Goal: Task Accomplishment & Management: Complete application form

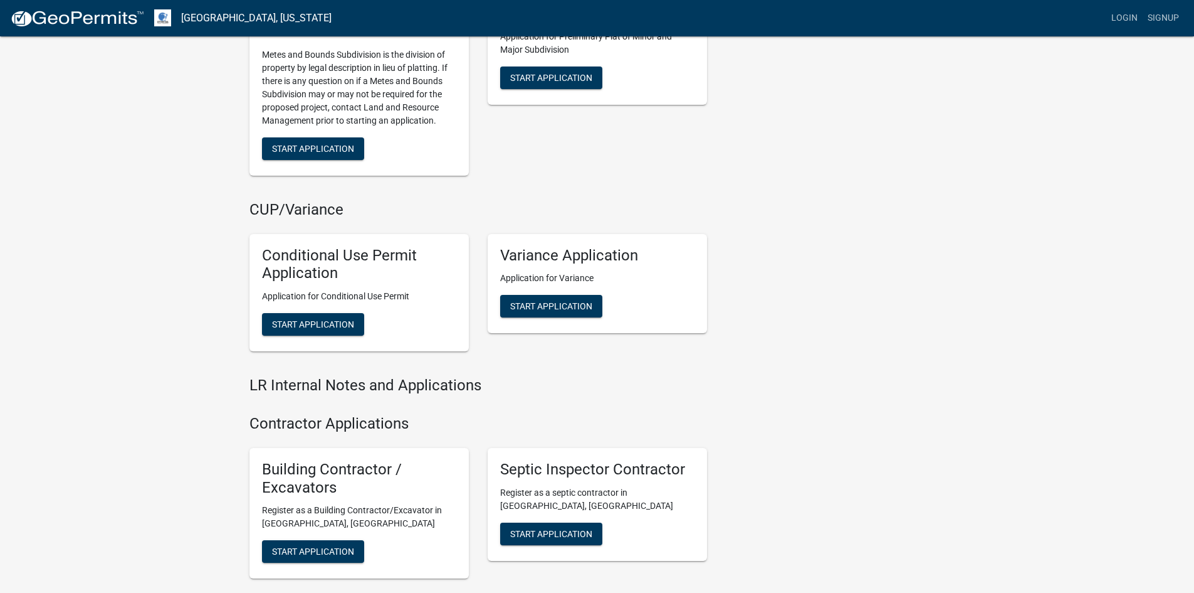
scroll to position [1231, 0]
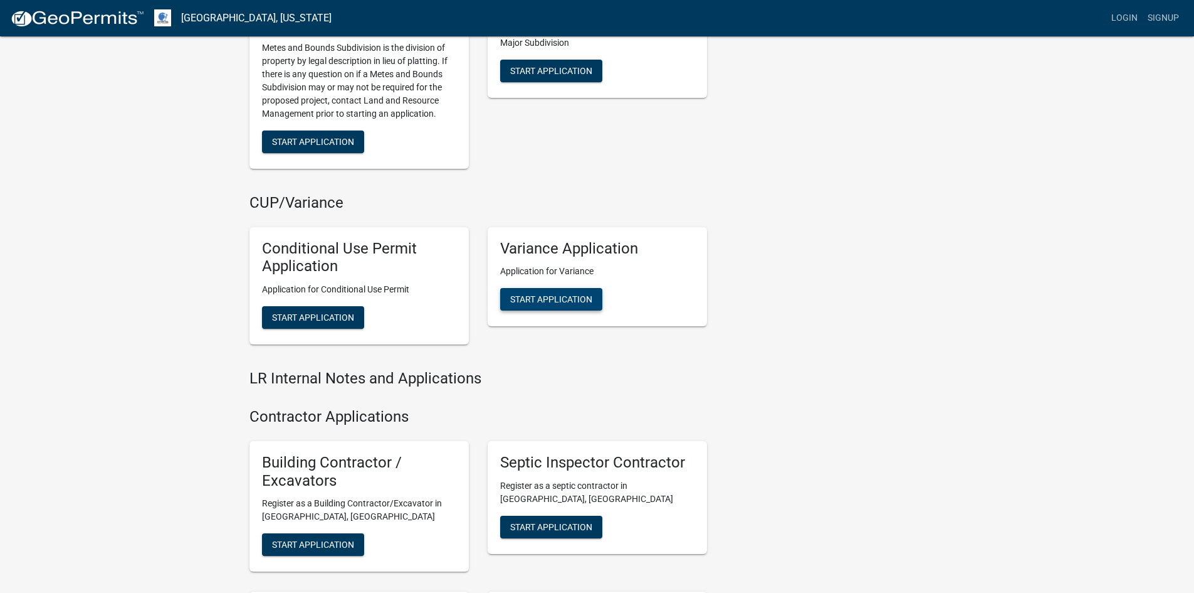
click at [569, 302] on span "Start Application" at bounding box center [551, 299] width 82 height 10
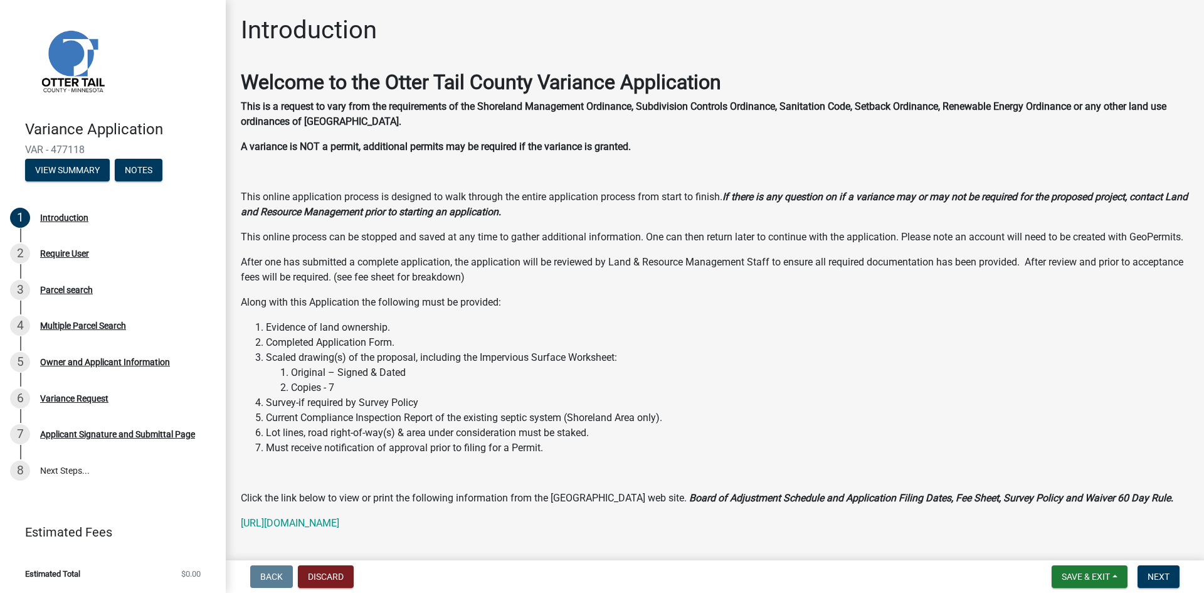
click at [412, 335] on li "Evidence of land ownership." at bounding box center [727, 327] width 923 height 15
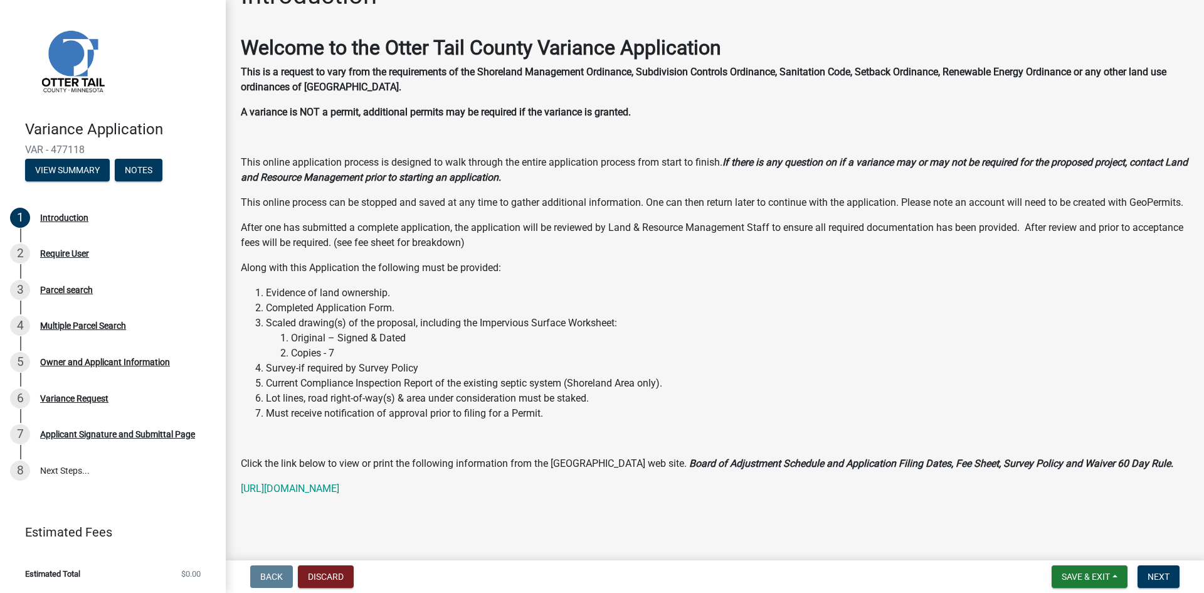
scroll to position [50, 0]
click at [339, 490] on link "[URL][DOMAIN_NAME]" at bounding box center [290, 488] width 98 height 12
click at [1161, 575] on span "Next" at bounding box center [1158, 576] width 22 height 10
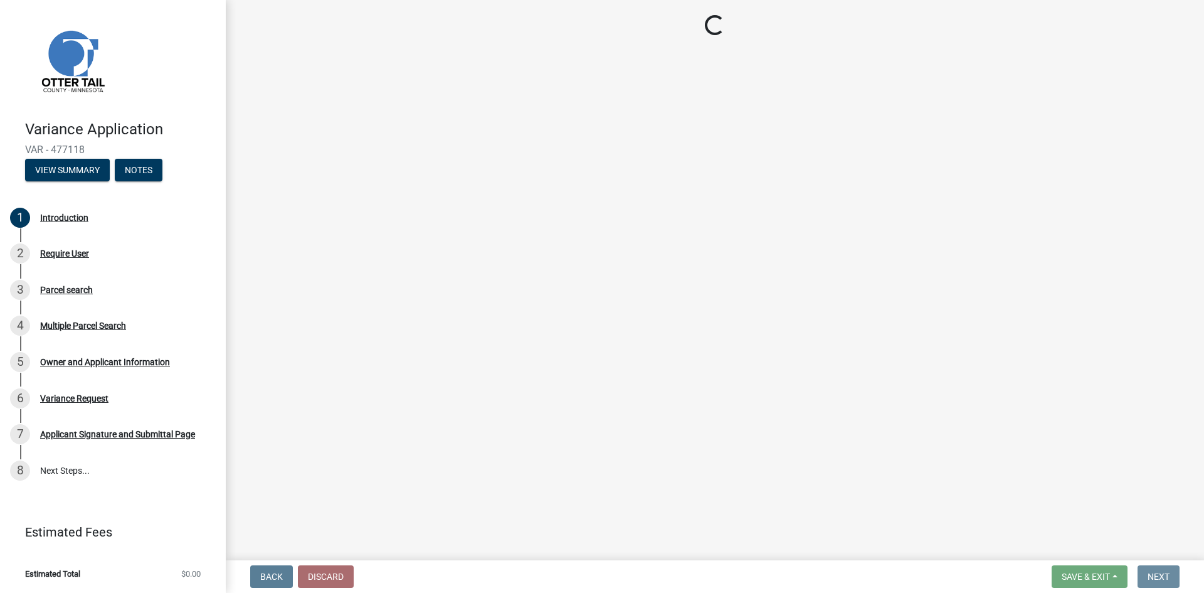
scroll to position [0, 0]
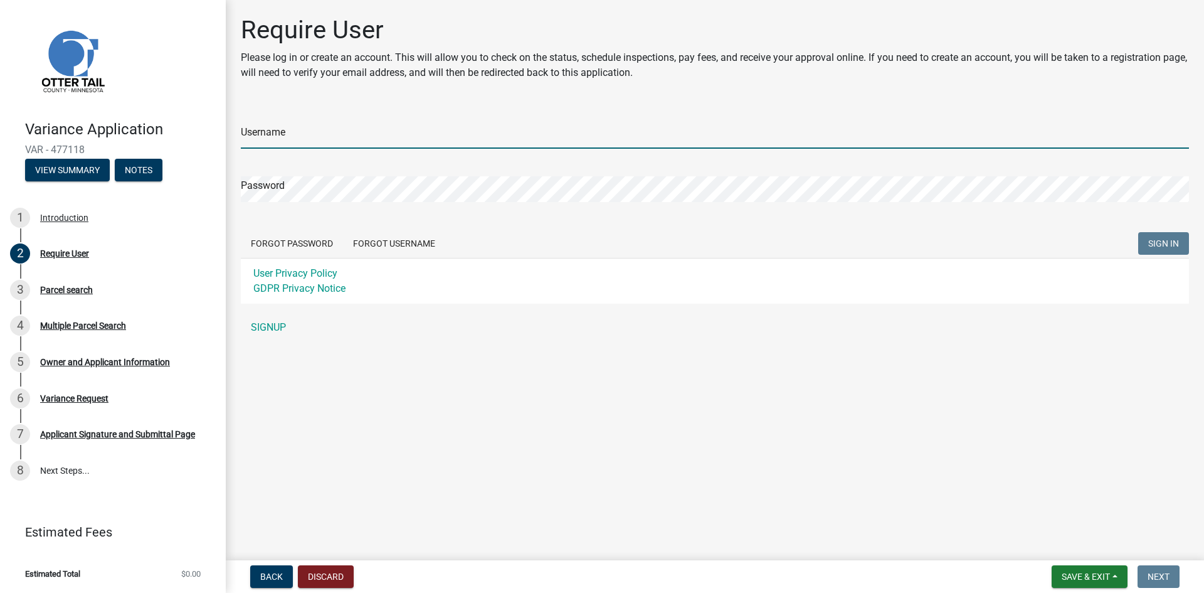
type input "aweigel"
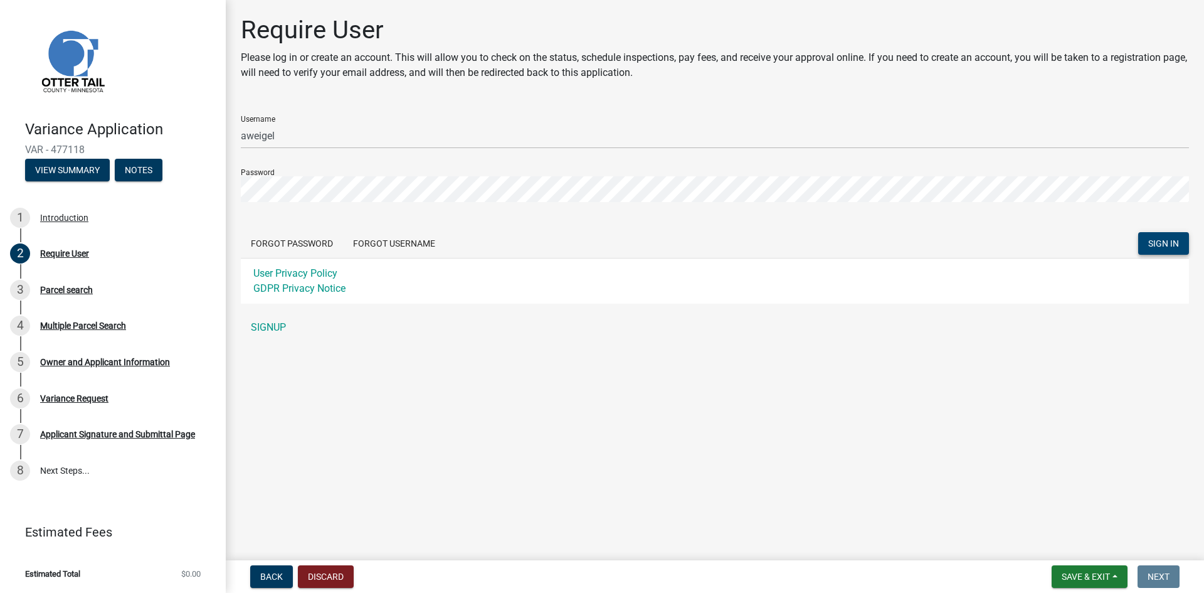
click at [1154, 238] on span "SIGN IN" at bounding box center [1163, 243] width 31 height 10
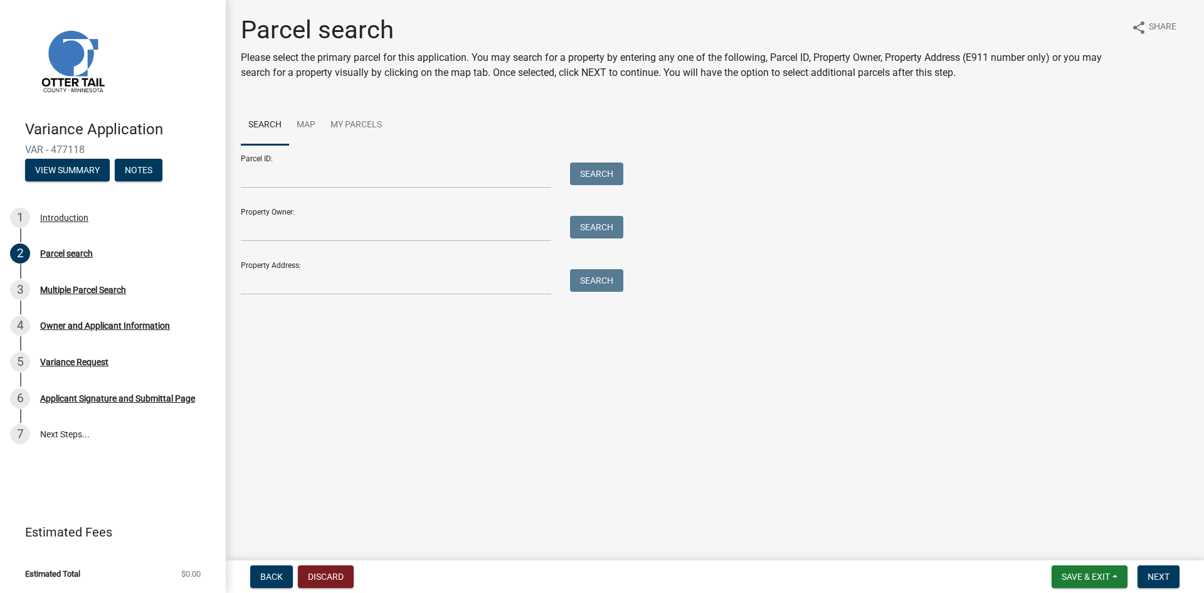
click at [350, 215] on div "Property Owner: Search" at bounding box center [429, 219] width 376 height 43
click at [450, 223] on input "Property Owner:" at bounding box center [396, 229] width 310 height 26
click at [612, 224] on button "Search" at bounding box center [596, 227] width 53 height 23
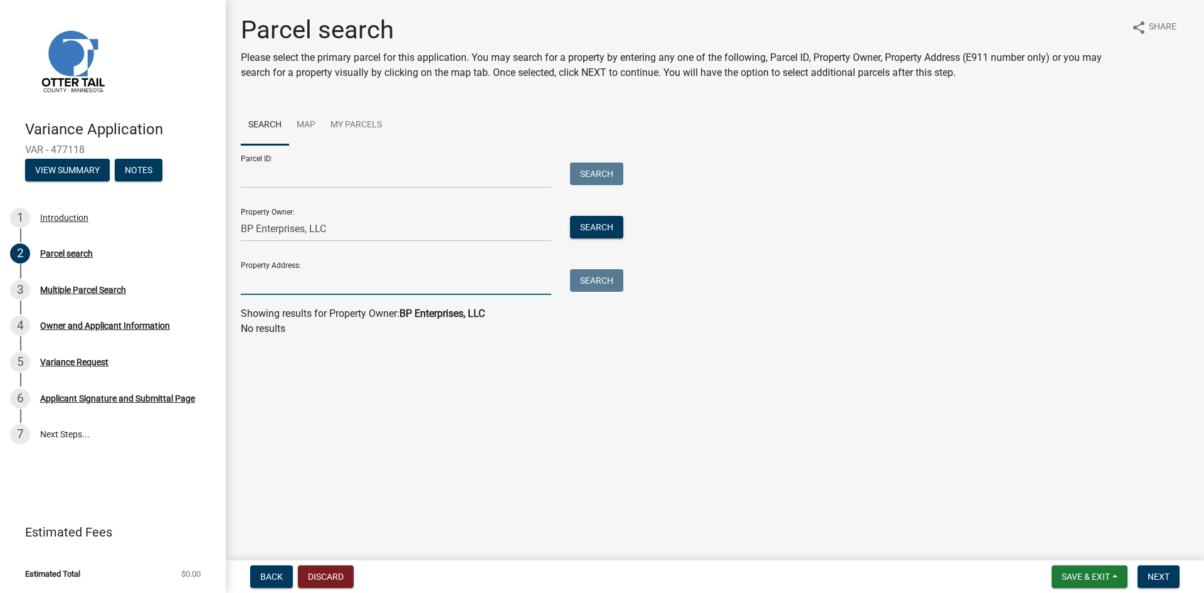
click at [369, 278] on input "Property Address:" at bounding box center [396, 282] width 310 height 26
click at [362, 231] on input "BP Enterprises, LLC" at bounding box center [396, 229] width 310 height 26
type input "B"
type input "[PERSON_NAME]"
click at [596, 228] on button "Search" at bounding box center [596, 227] width 53 height 23
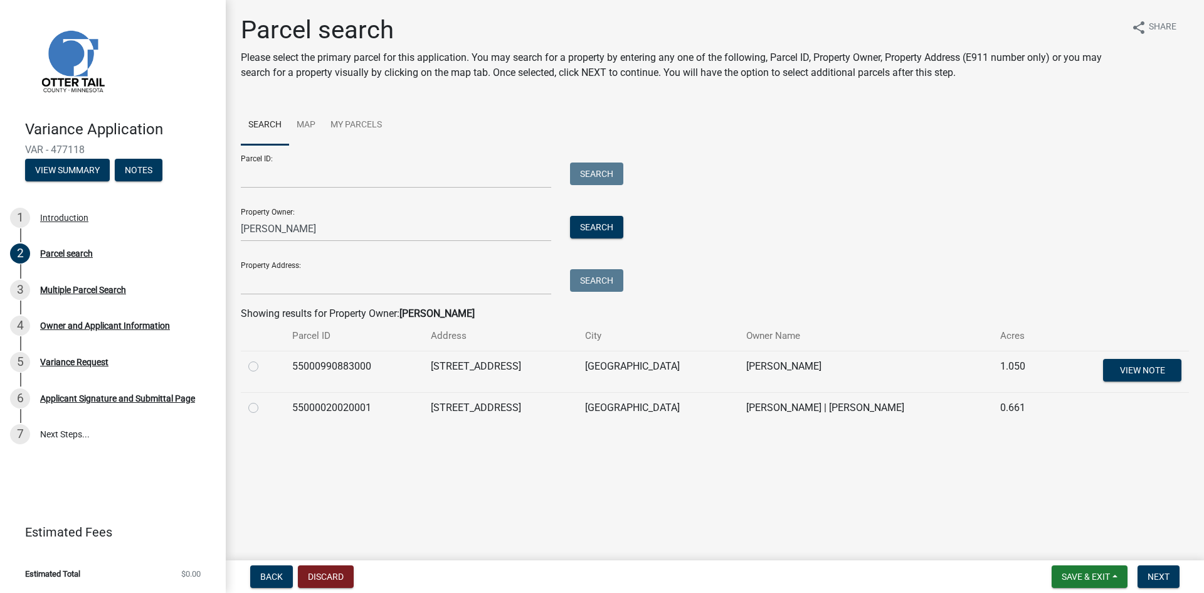
click at [263, 359] on label at bounding box center [263, 359] width 0 height 0
click at [263, 366] on input "radio" at bounding box center [267, 363] width 8 height 8
radio input "true"
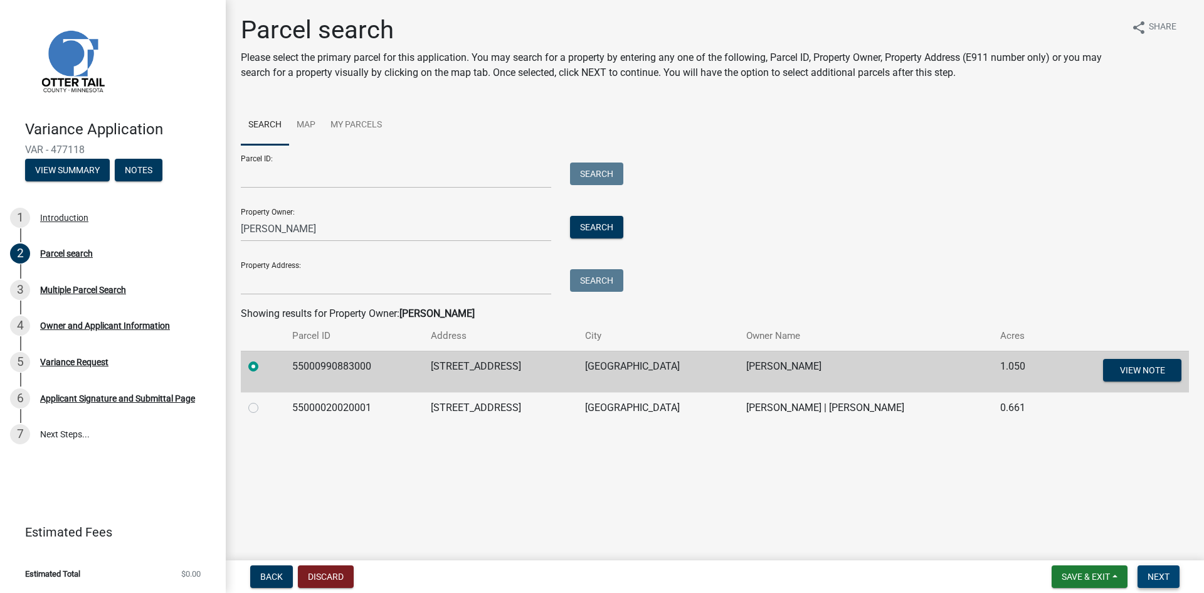
click at [1157, 577] on span "Next" at bounding box center [1158, 576] width 22 height 10
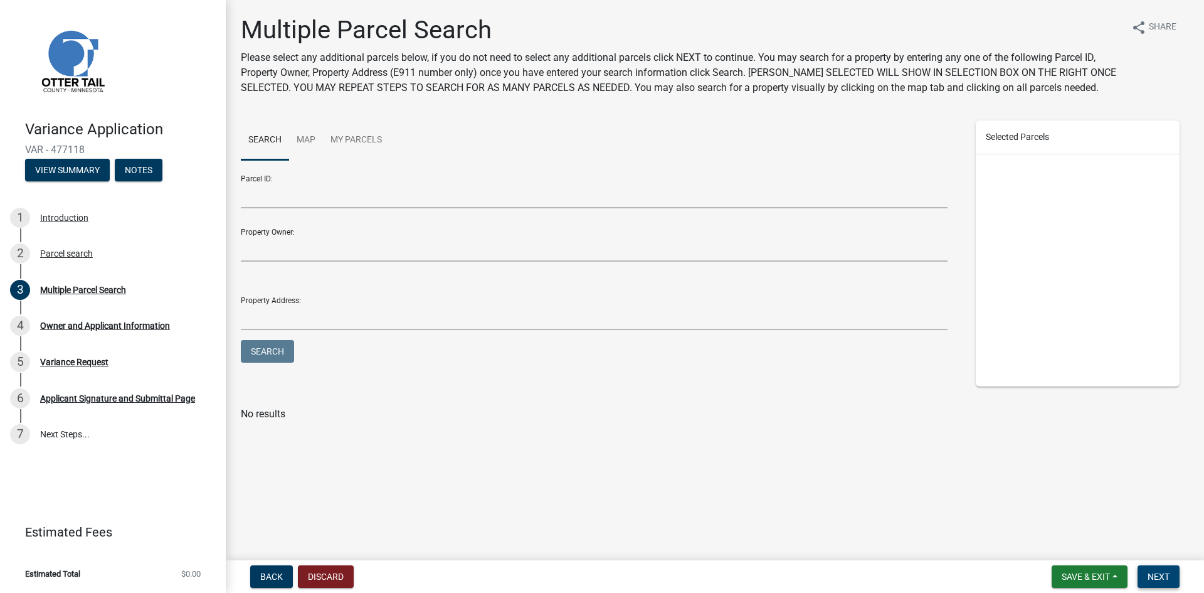
click at [1157, 577] on span "Next" at bounding box center [1158, 576] width 22 height 10
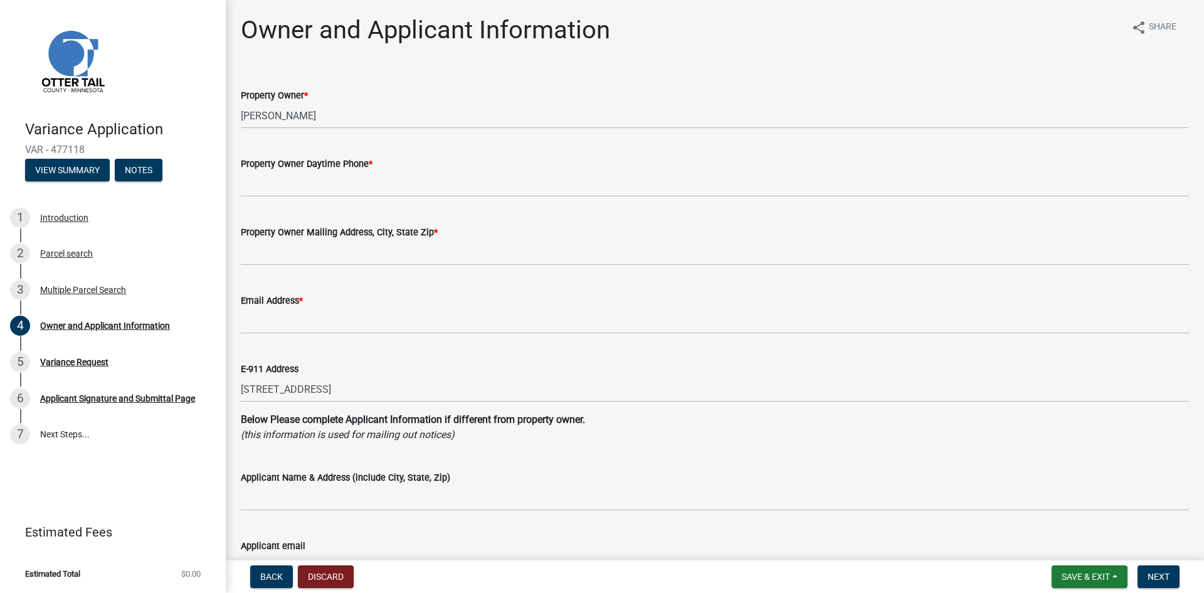
click at [468, 169] on div "Property Owner Daytime Phone *" at bounding box center [715, 163] width 948 height 15
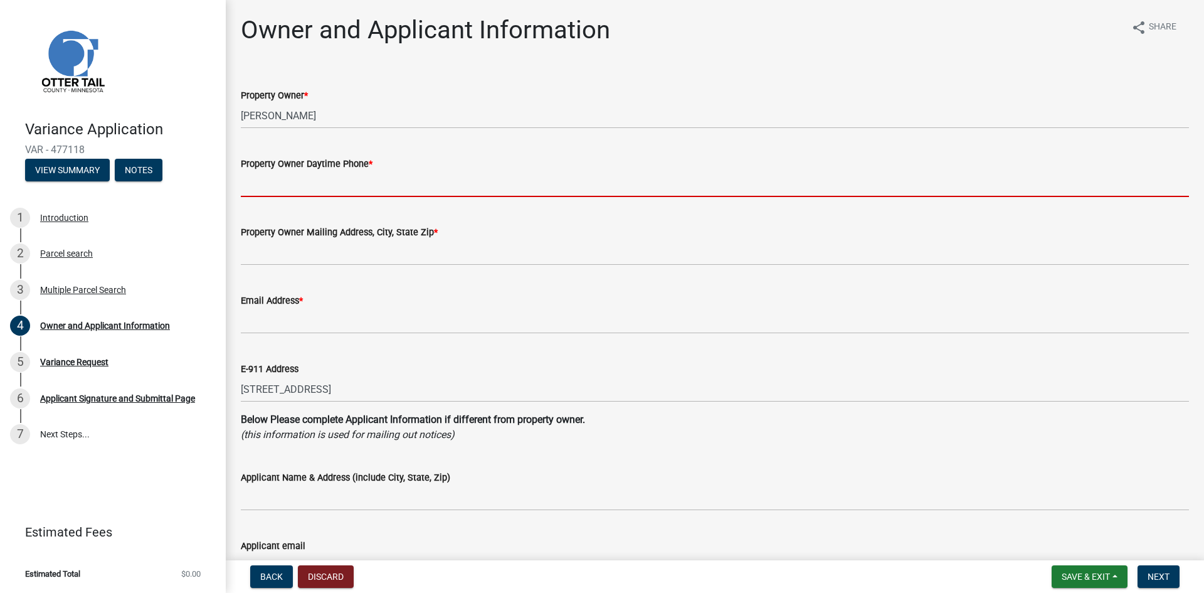
click at [349, 181] on input "Property Owner Daytime Phone *" at bounding box center [715, 184] width 948 height 26
type input "7015408488"
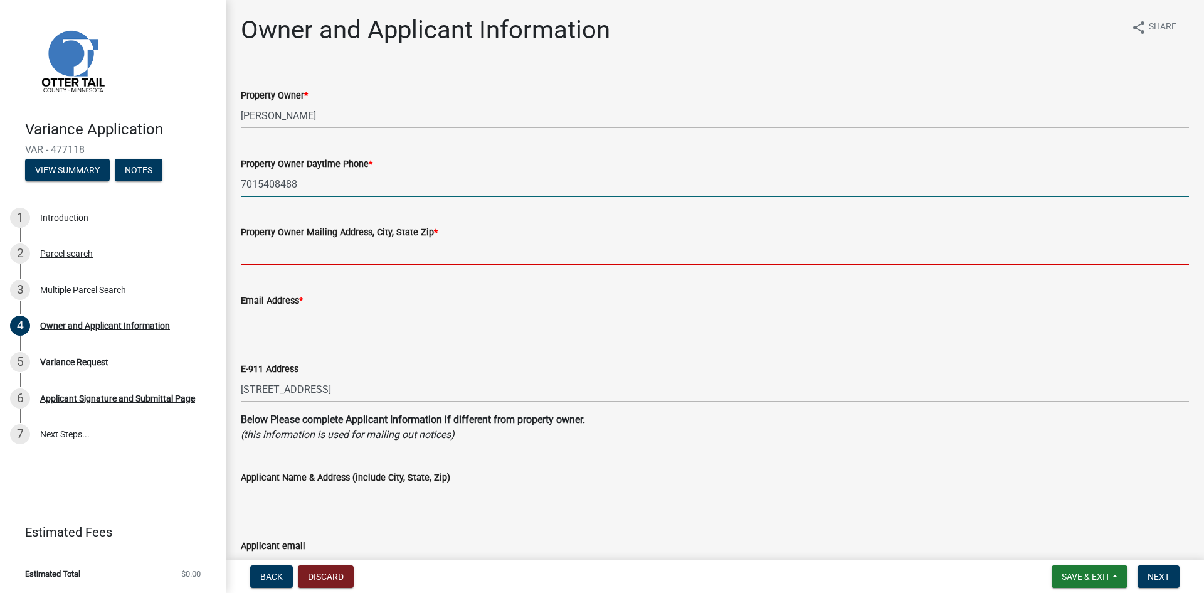
type input "[EMAIL_ADDRESS][DOMAIN_NAME]"
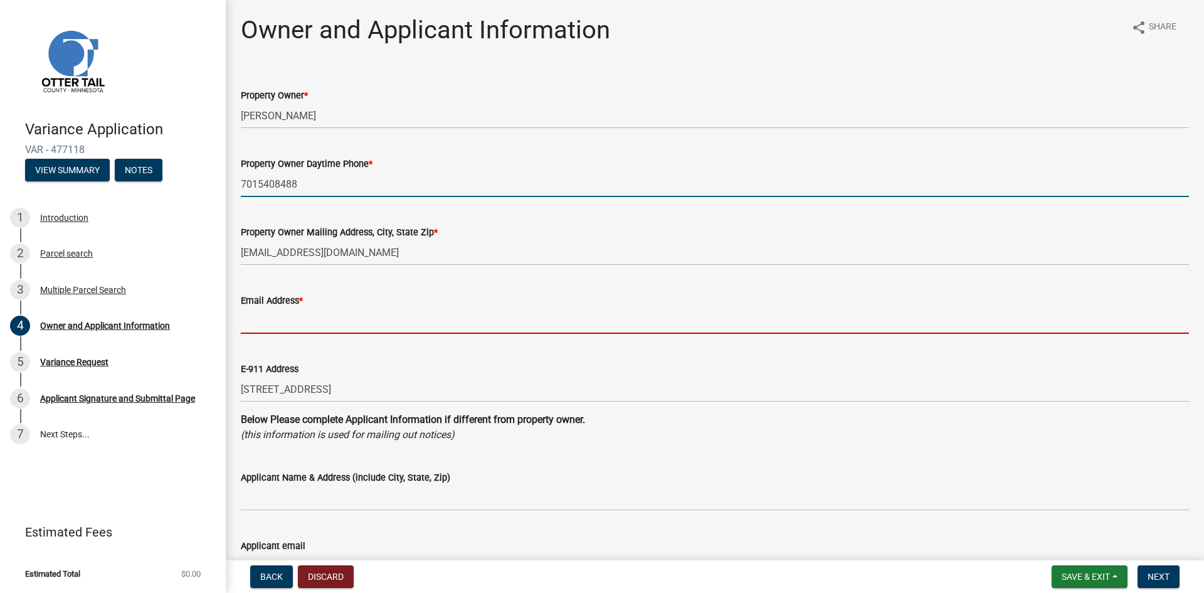
type input "[EMAIL_ADDRESS][DOMAIN_NAME]"
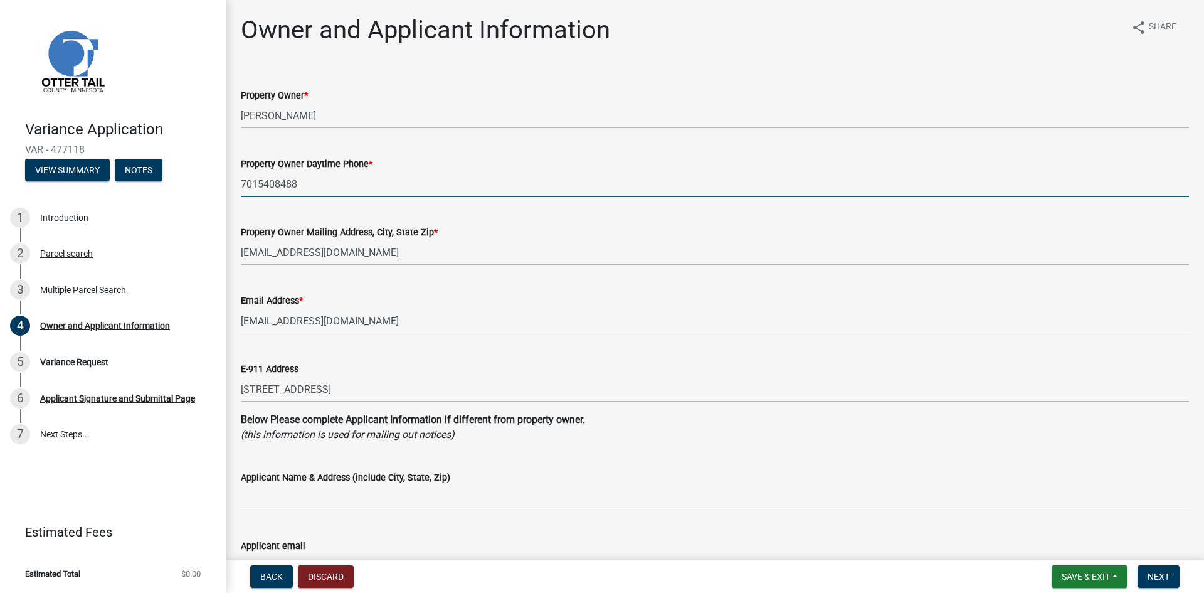
click at [257, 182] on input "7015408488" at bounding box center [715, 184] width 948 height 26
click at [278, 182] on input "701-5408488" at bounding box center [715, 184] width 948 height 26
type input "[PHONE_NUMBER]"
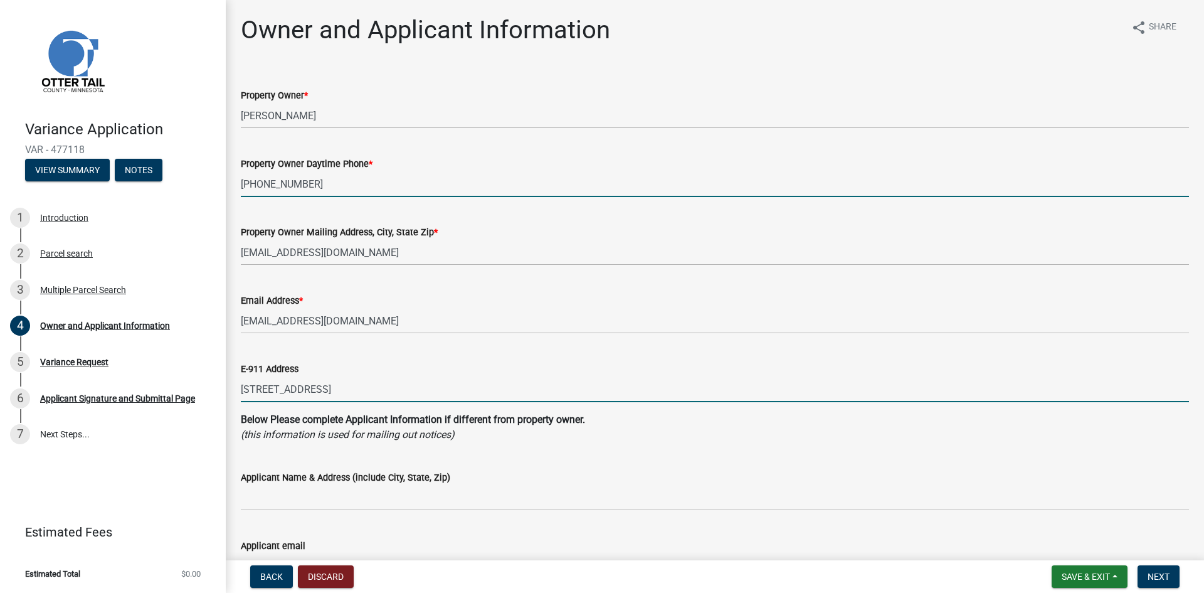
click at [412, 389] on input "[STREET_ADDRESS]" at bounding box center [715, 389] width 948 height 26
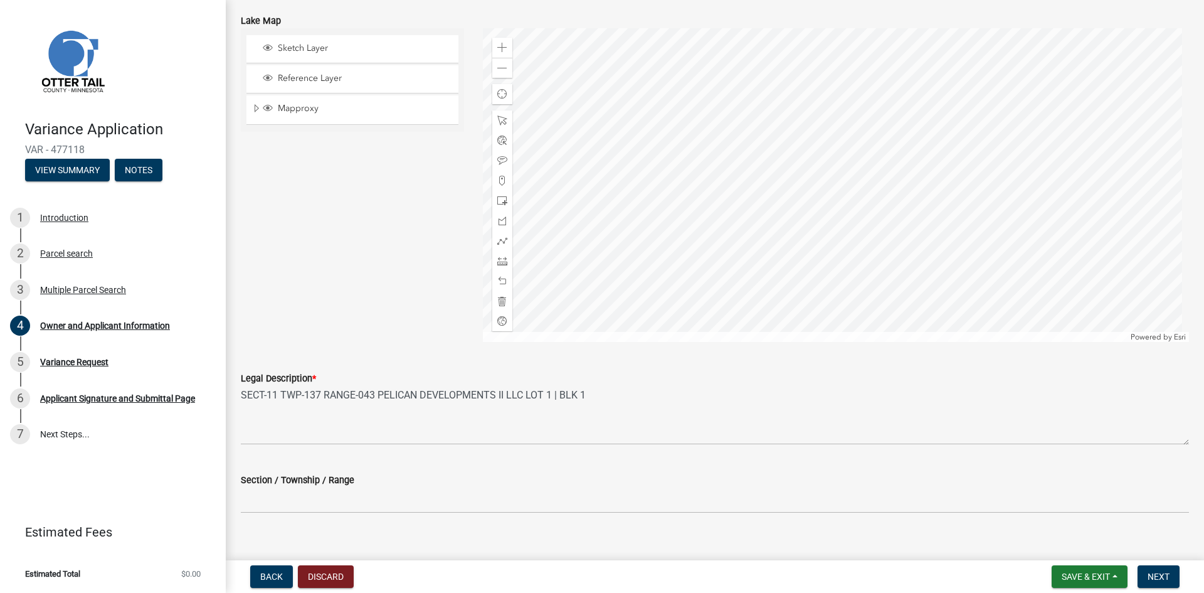
scroll to position [1124, 0]
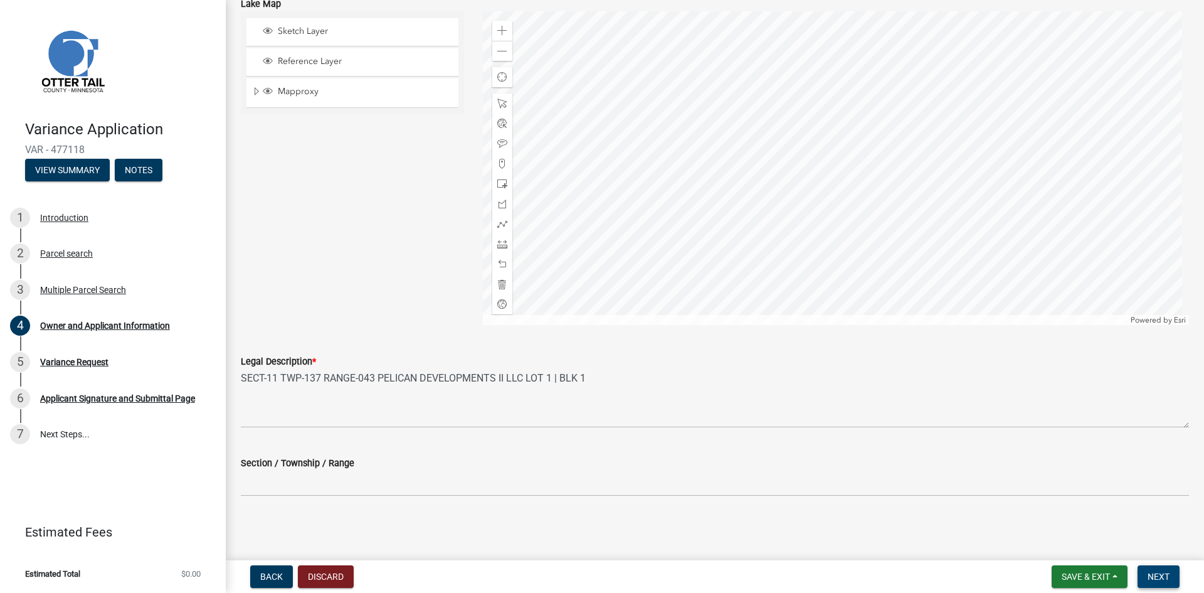
click at [1158, 572] on span "Next" at bounding box center [1158, 576] width 22 height 10
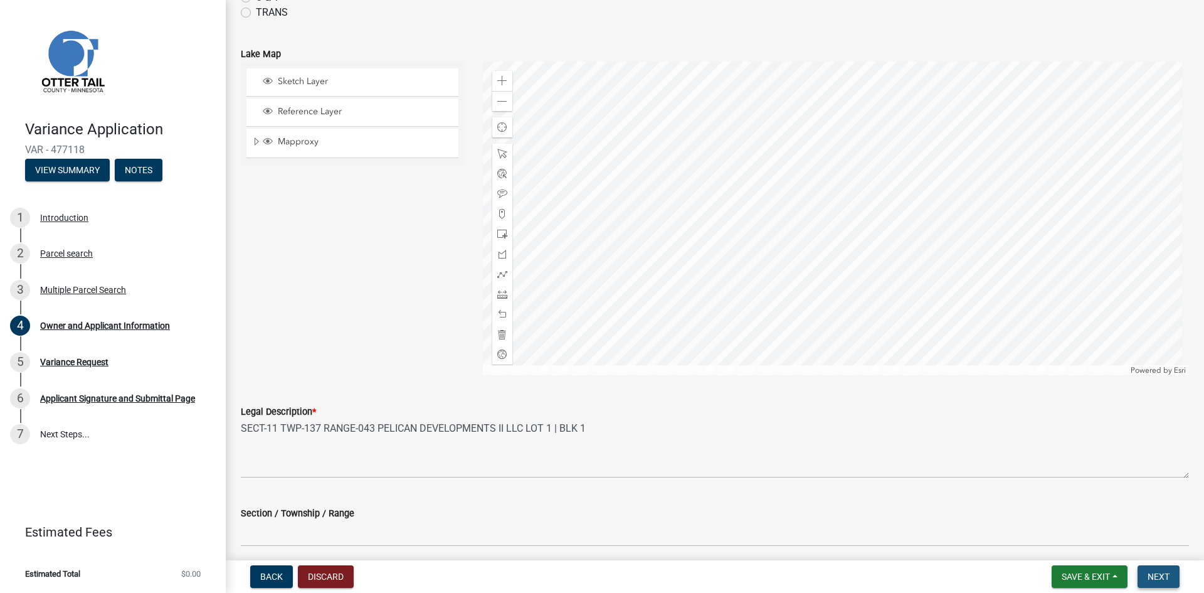
scroll to position [1174, 0]
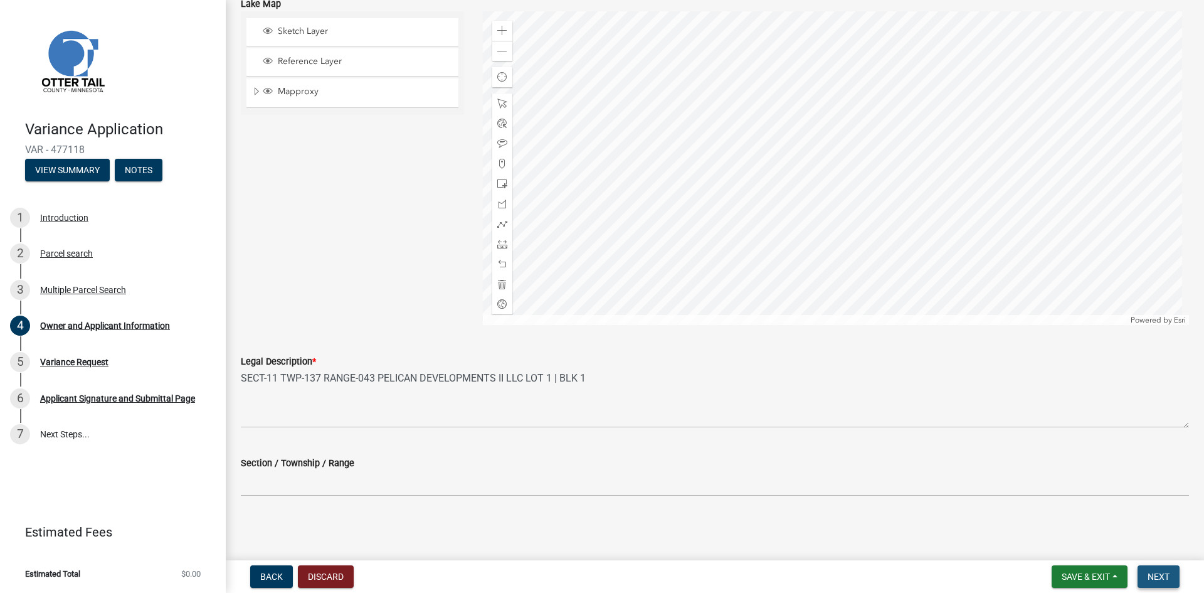
click at [1154, 577] on span "Next" at bounding box center [1158, 576] width 22 height 10
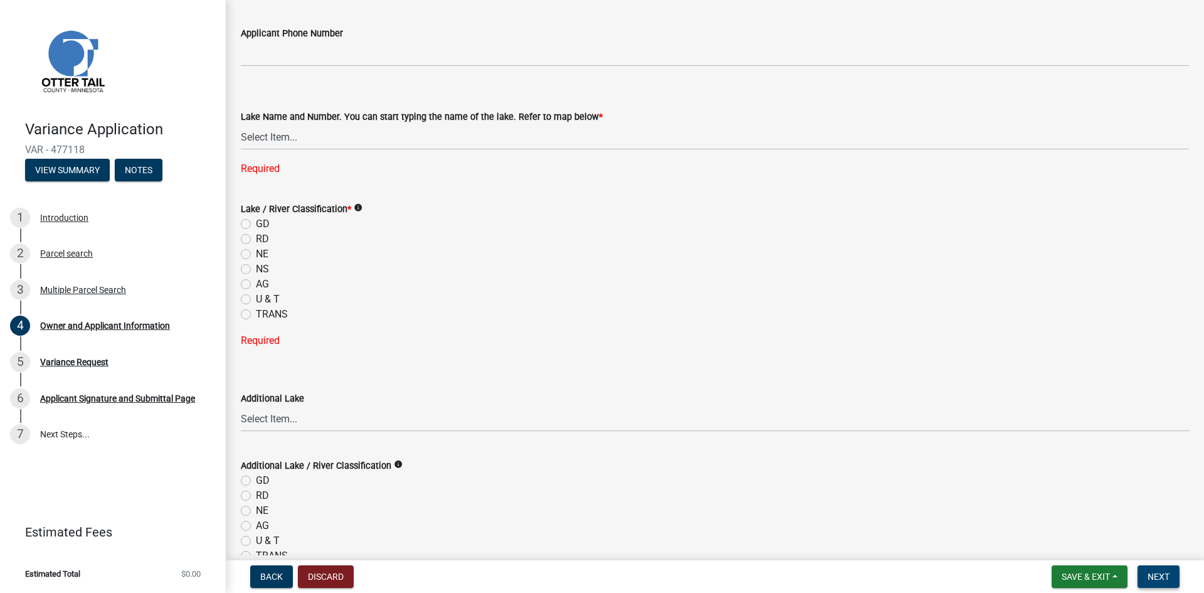
scroll to position [567, 0]
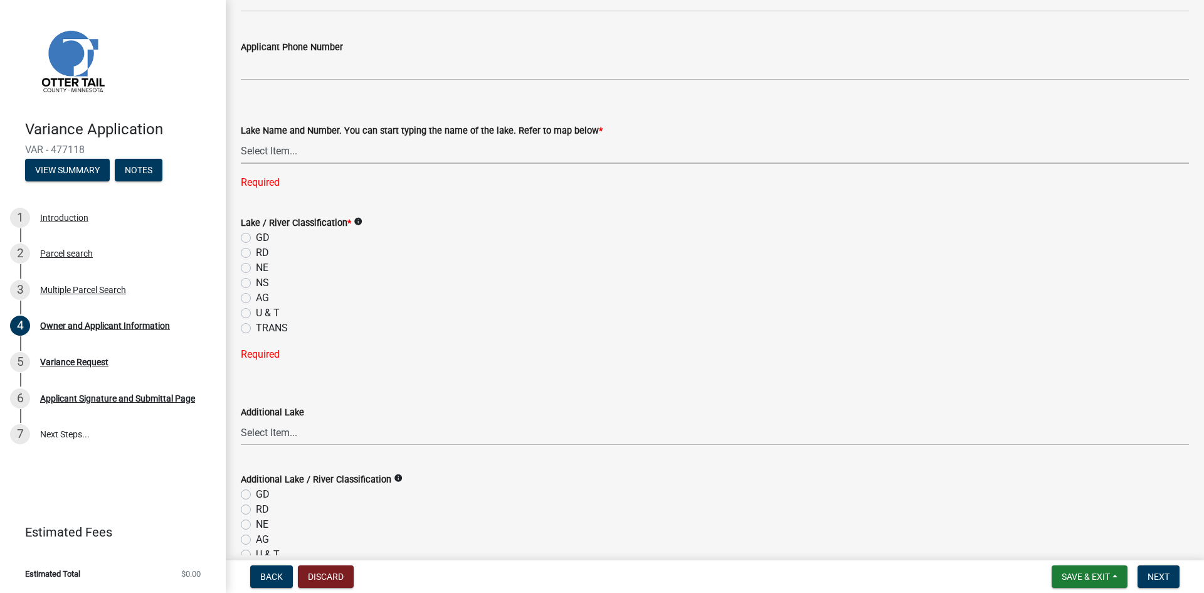
click at [338, 147] on select "Select Item... None [PERSON_NAME] 56-031 [PERSON_NAME] 56-118 [PERSON_NAME] 56-…" at bounding box center [715, 151] width 948 height 26
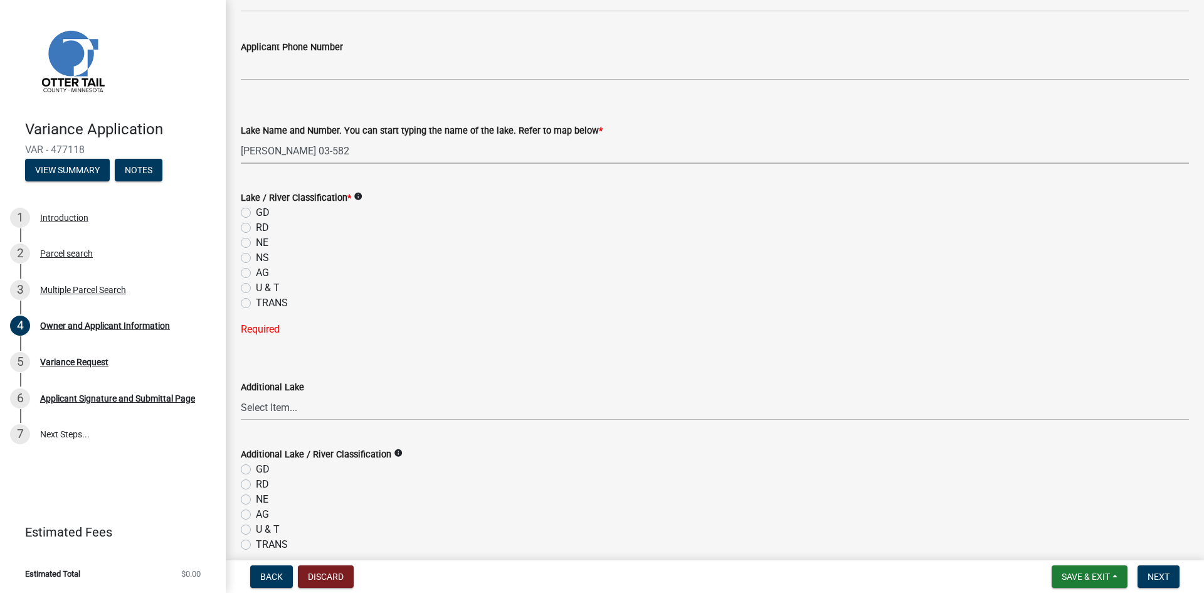
click at [338, 147] on select "Select Item... None [PERSON_NAME] 56-031 [PERSON_NAME] 56-118 [PERSON_NAME] 56-…" at bounding box center [715, 151] width 948 height 26
click at [287, 146] on select "Select Item... None [PERSON_NAME] 56-031 [PERSON_NAME] 56-118 [PERSON_NAME] 56-…" at bounding box center [715, 151] width 948 height 26
click at [265, 152] on select "Select Item... None [PERSON_NAME] 56-031 [PERSON_NAME] 56-118 [PERSON_NAME] 56-…" at bounding box center [715, 151] width 948 height 26
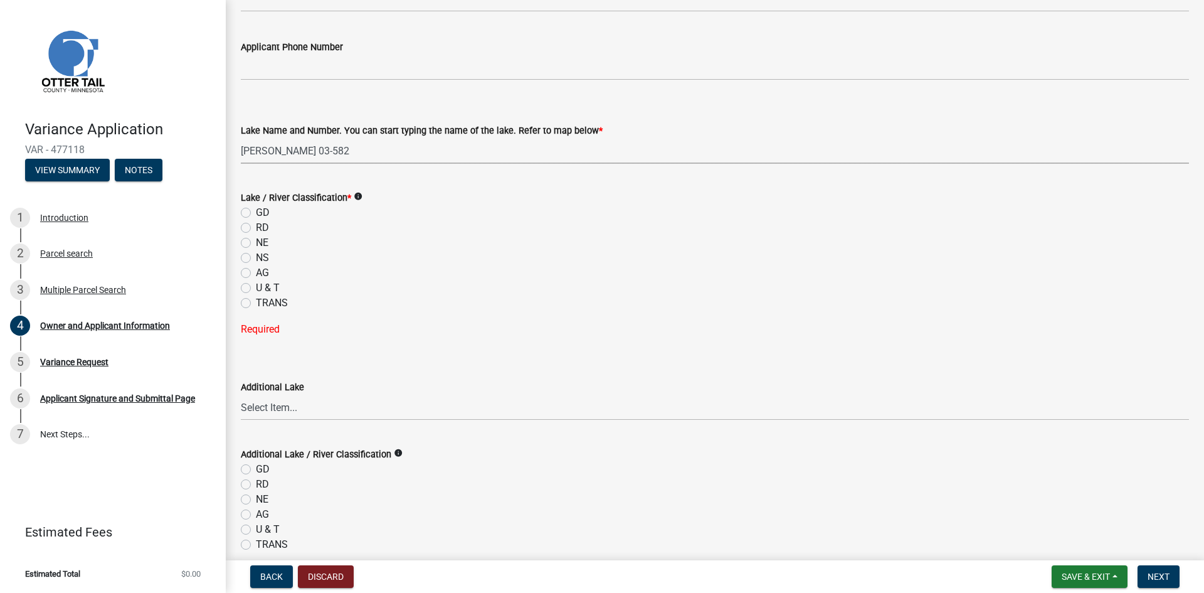
click at [265, 152] on select "Select Item... None [PERSON_NAME] 56-031 [PERSON_NAME] 56-118 [PERSON_NAME] 56-…" at bounding box center [715, 151] width 948 height 26
click at [241, 138] on select "Select Item... None [PERSON_NAME] 56-031 [PERSON_NAME] 56-118 [PERSON_NAME] 56-…" at bounding box center [715, 151] width 948 height 26
select select "758382b1-a9b7-40fb-b133-d60fa51a6422"
click at [411, 202] on div "Lake / River Classification * info" at bounding box center [715, 197] width 948 height 15
click at [357, 194] on icon "info" at bounding box center [358, 196] width 9 height 9
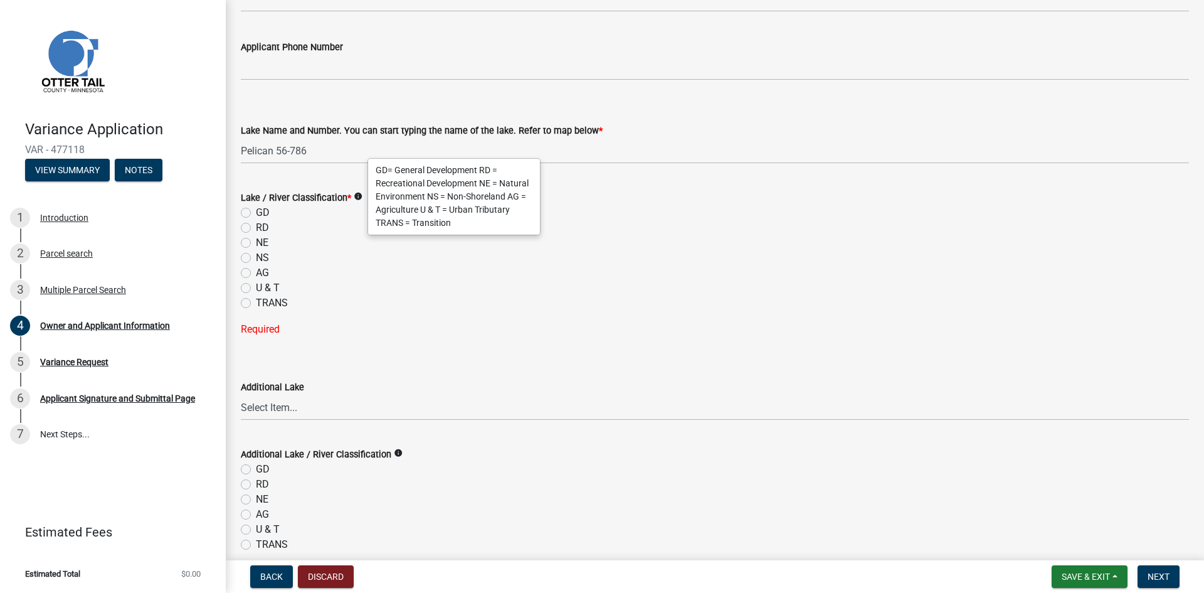
click at [256, 214] on label "GD" at bounding box center [263, 212] width 14 height 15
click at [256, 213] on input "GD" at bounding box center [260, 209] width 8 height 8
radio input "true"
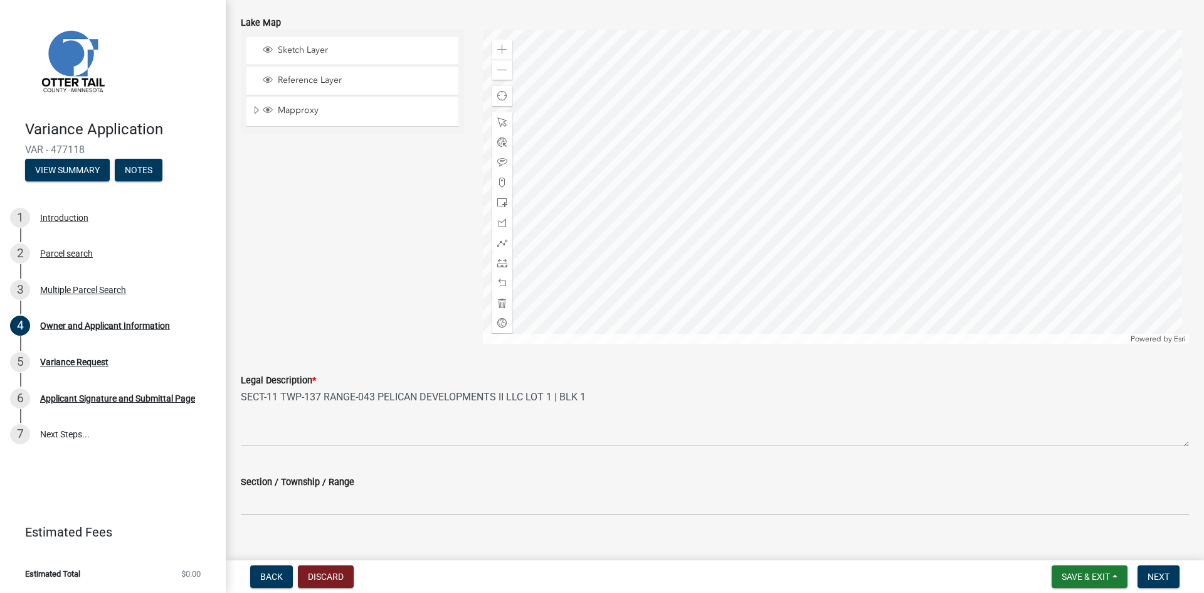
scroll to position [1124, 0]
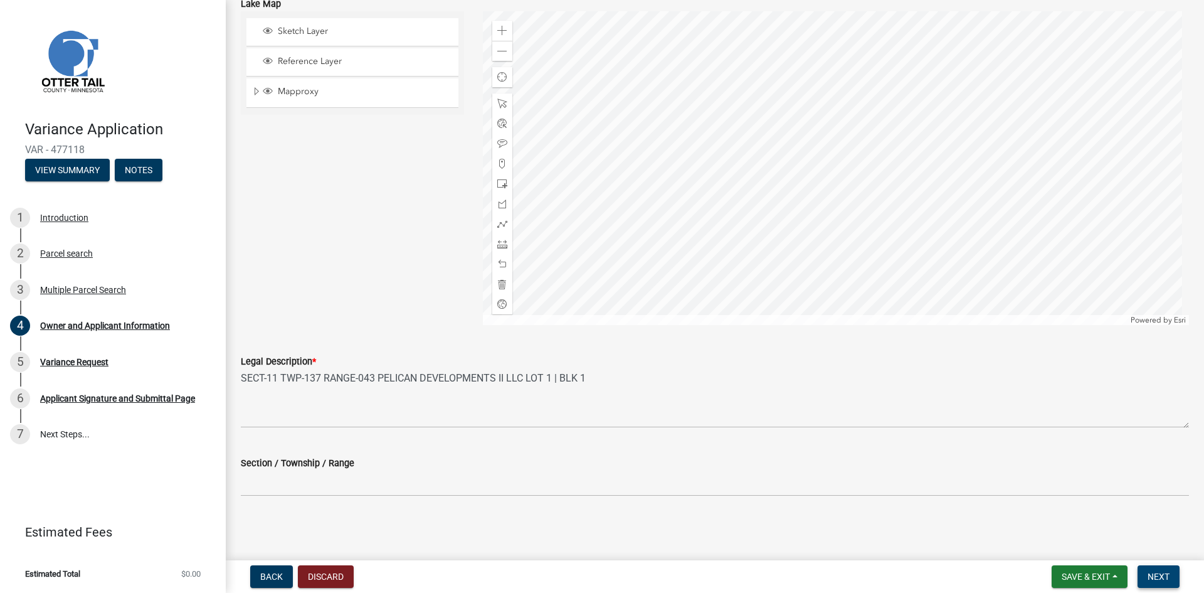
click at [1159, 577] on span "Next" at bounding box center [1158, 576] width 22 height 10
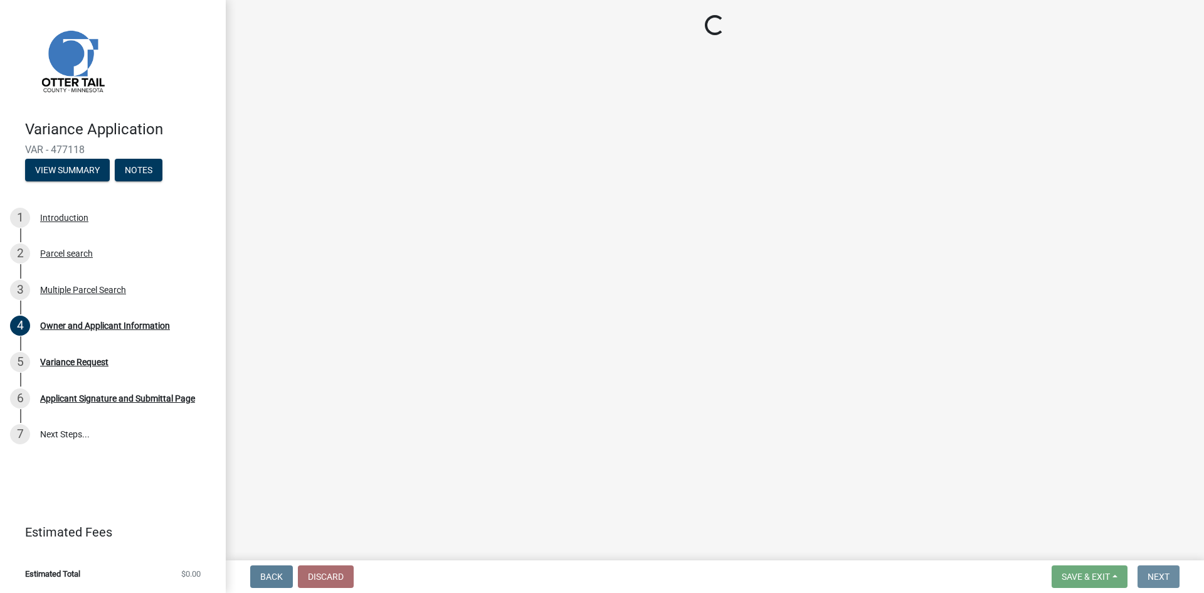
scroll to position [0, 0]
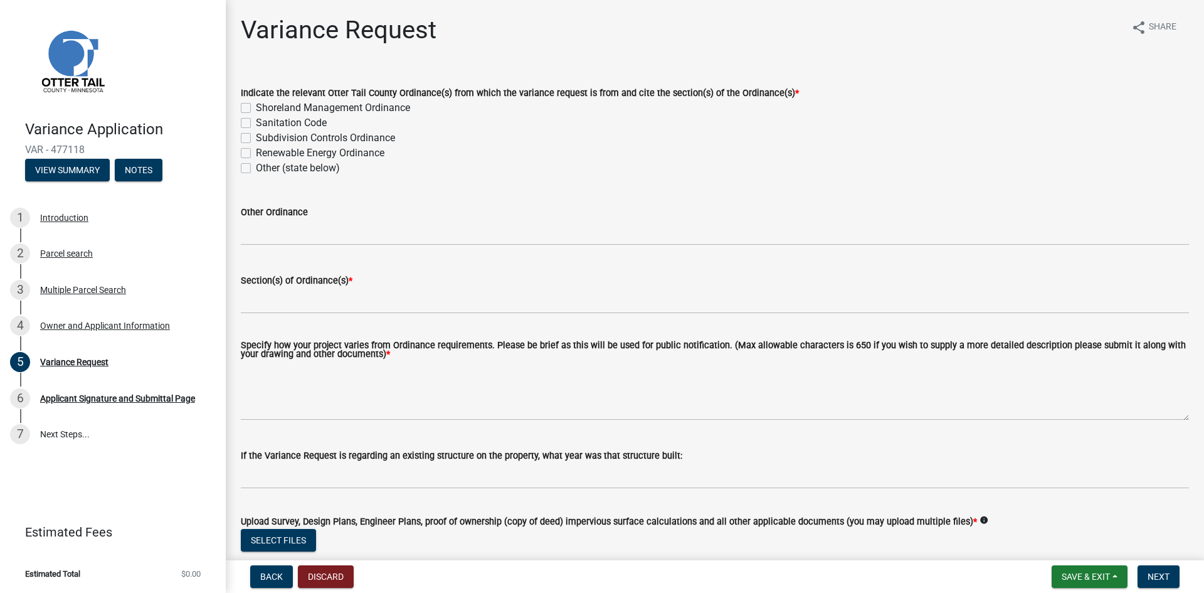
click at [256, 124] on label "Sanitation Code" at bounding box center [291, 122] width 71 height 15
click at [256, 124] on input "Sanitation Code" at bounding box center [260, 119] width 8 height 8
checkbox input "true"
checkbox input "false"
checkbox input "true"
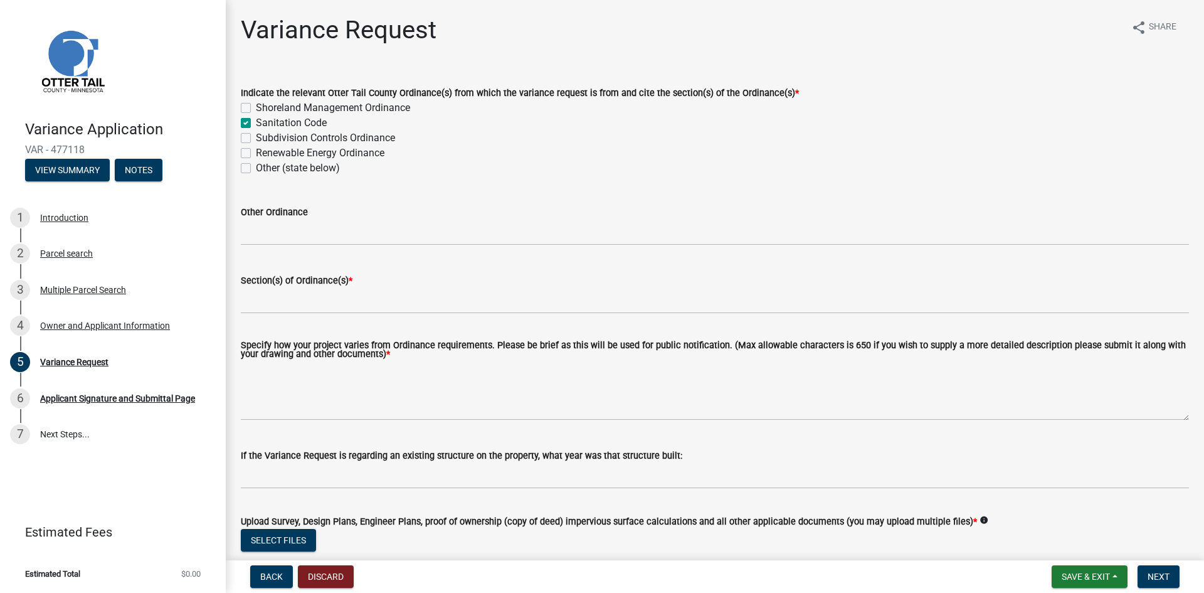
checkbox input "false"
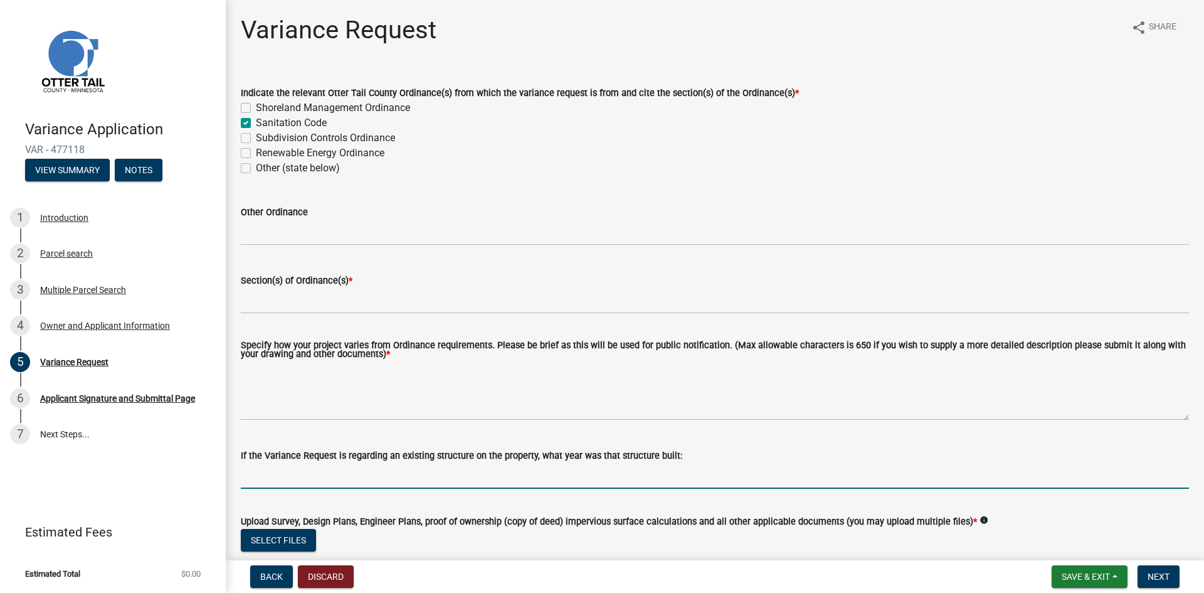
click at [579, 469] on input "If the Variance Request is regarding an existing structure on the property, wha…" at bounding box center [715, 476] width 948 height 26
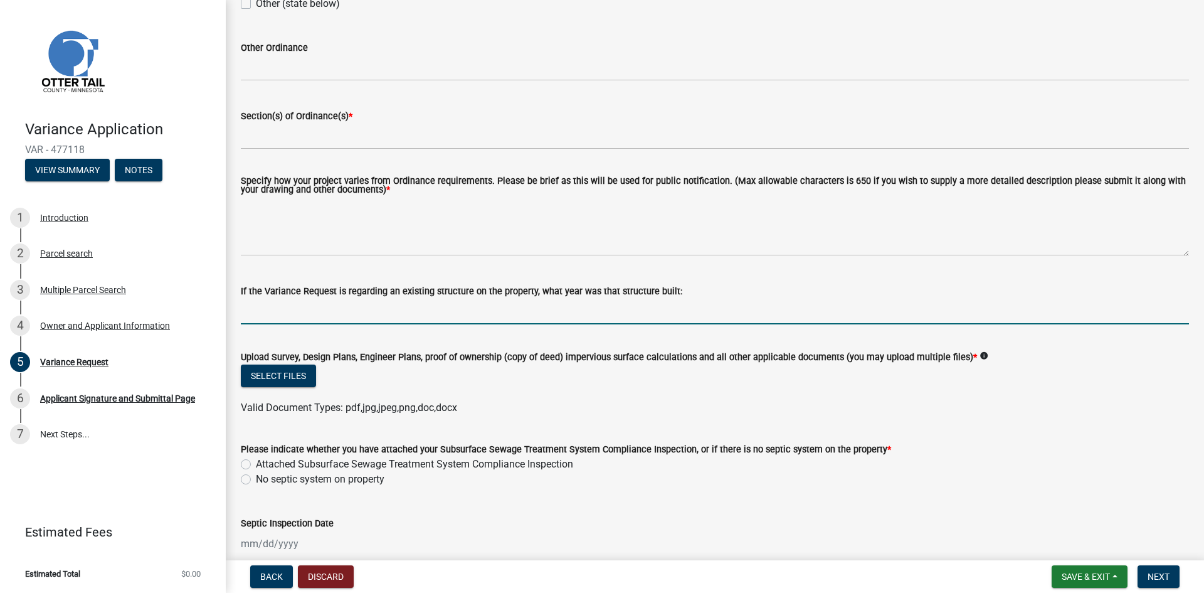
scroll to position [166, 0]
click at [507, 309] on input "If the Variance Request is regarding an existing structure on the property, wha…" at bounding box center [715, 310] width 948 height 26
type input "2025"
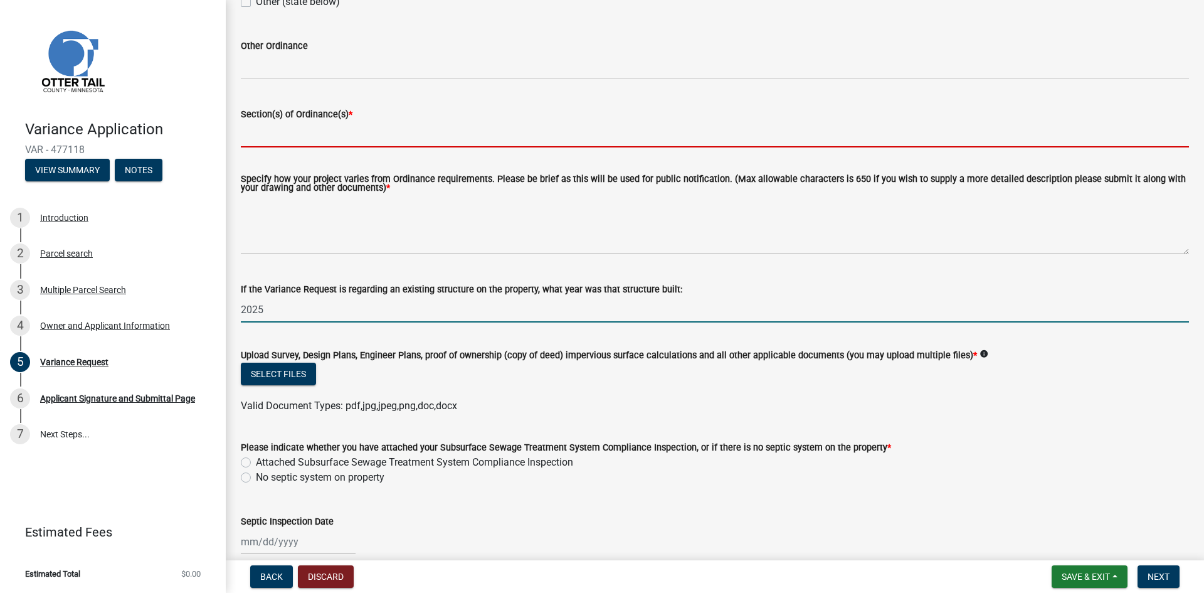
click at [456, 132] on input "Section(s) of Ordinance(s) *" at bounding box center [715, 135] width 948 height 26
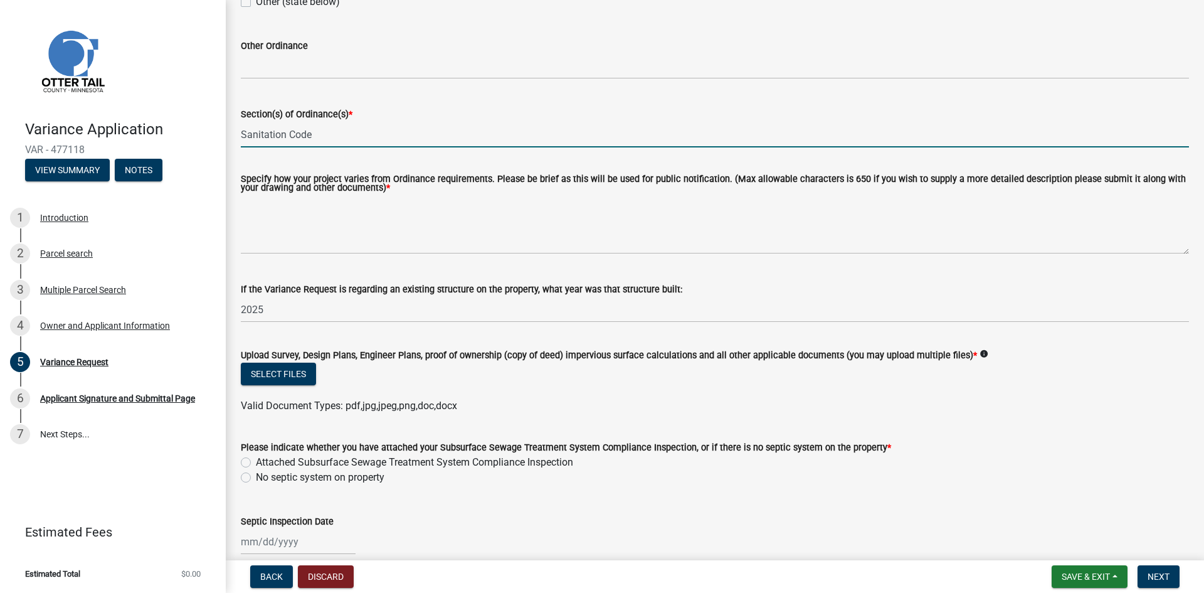
type input "Sanitation Code"
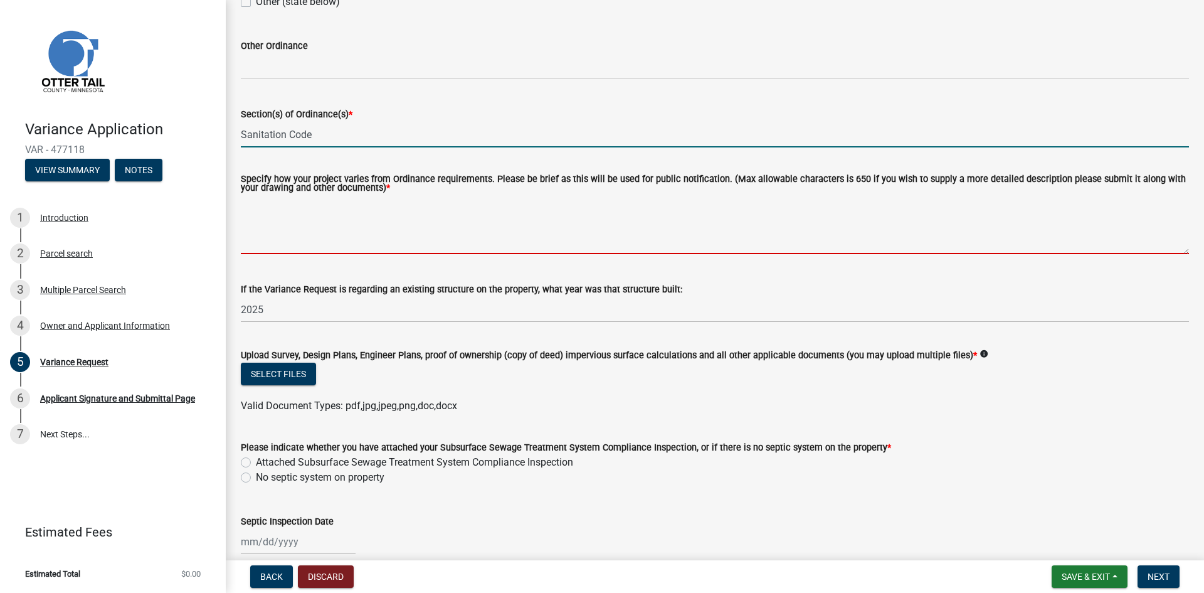
click at [334, 240] on textarea "Specify how your project varies from Ordinance requirements. Please be brief as…" at bounding box center [715, 224] width 948 height 59
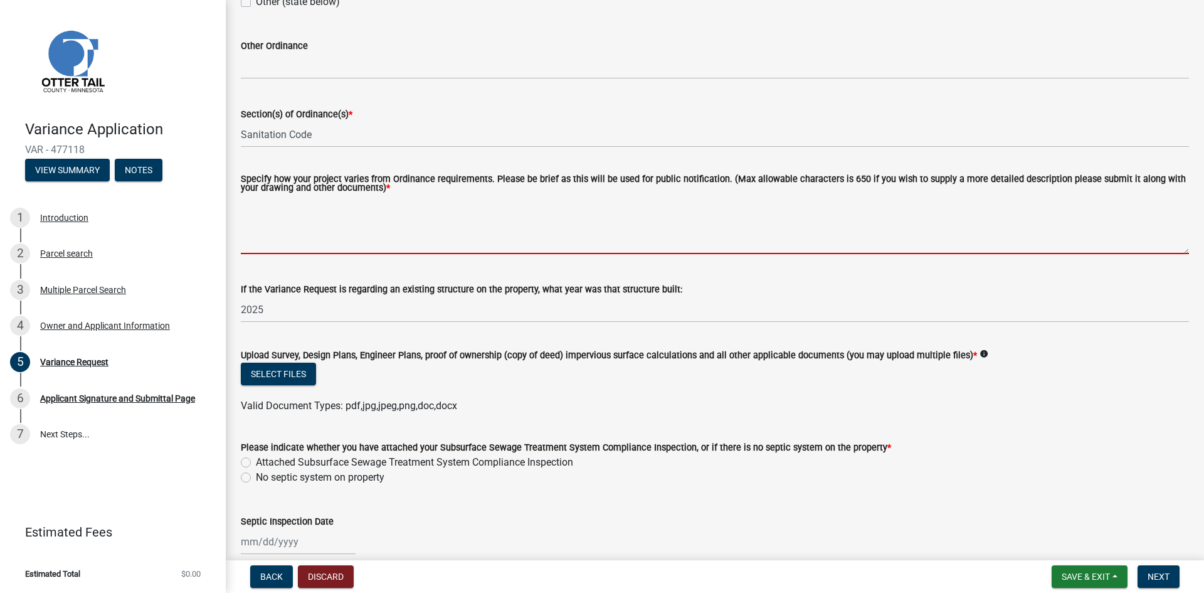
click at [320, 234] on textarea "Specify how your project varies from Ordinance requirements. Please be brief as…" at bounding box center [715, 224] width 948 height 59
click at [258, 236] on textarea "Specify how your project varies from Ordinance requirements. Please be brief as…" at bounding box center [715, 224] width 948 height 59
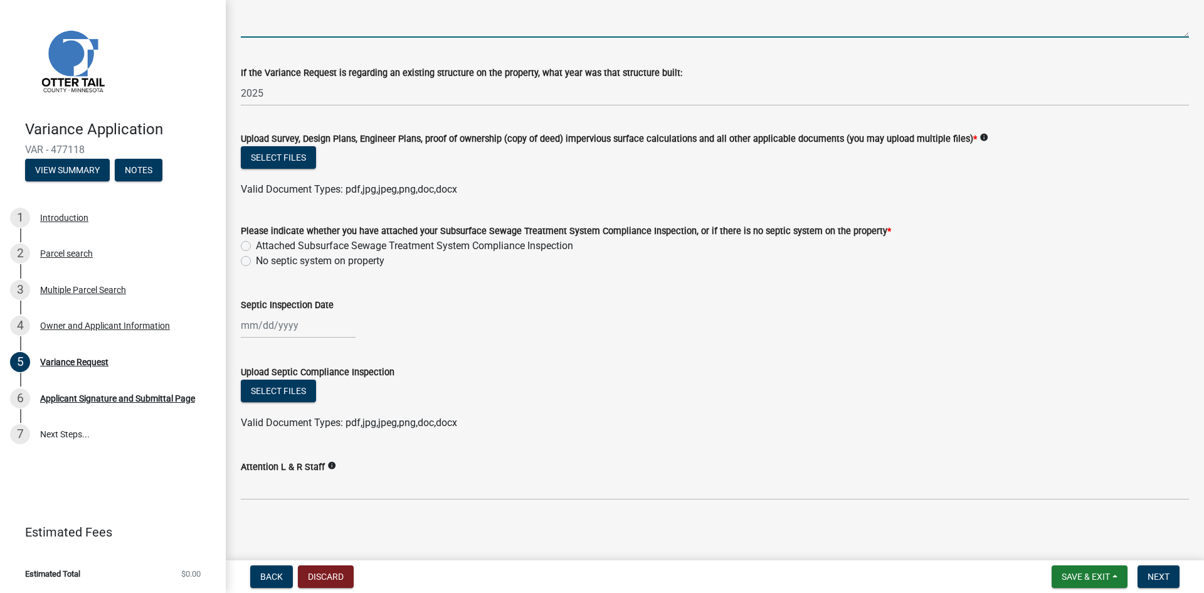
scroll to position [387, 0]
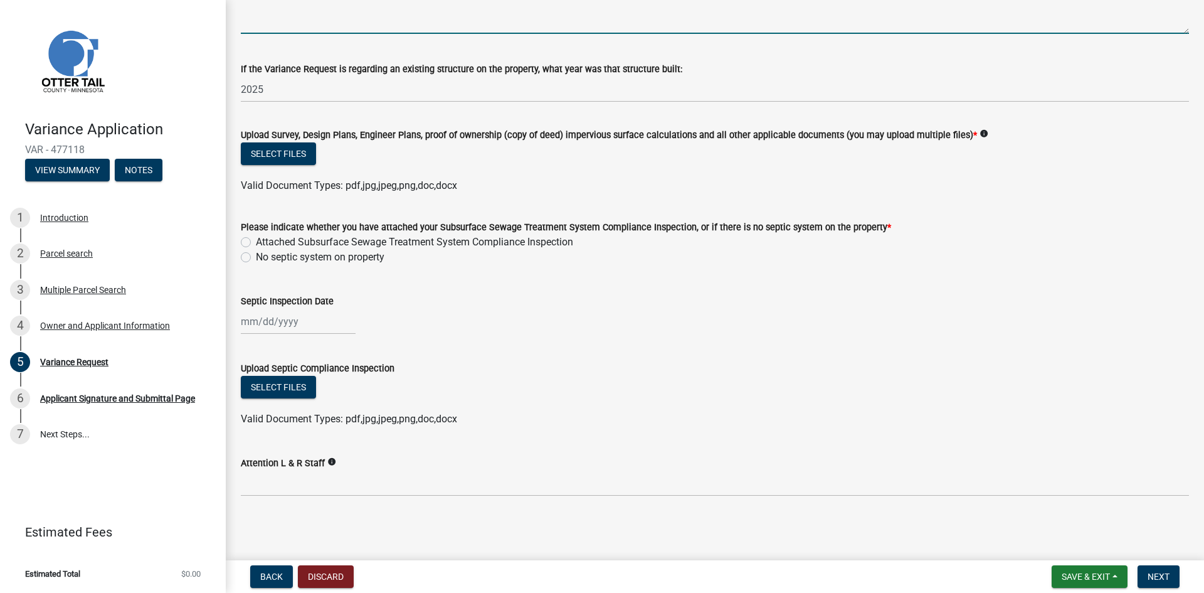
type textarea "Holding tank setback is less than the 10' requirement on the south side of the …"
click at [291, 320] on div at bounding box center [298, 321] width 115 height 26
select select "9"
select select "2025"
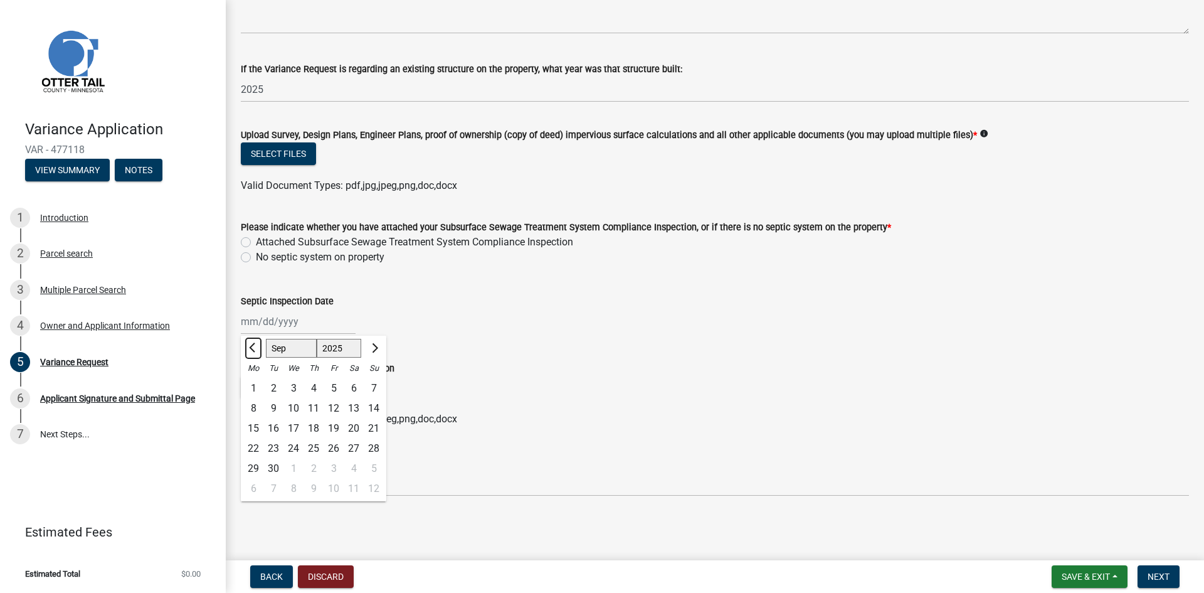
click at [251, 347] on span "Previous month" at bounding box center [253, 347] width 9 height 9
select select "6"
click at [315, 428] on div "12" at bounding box center [313, 428] width 20 height 20
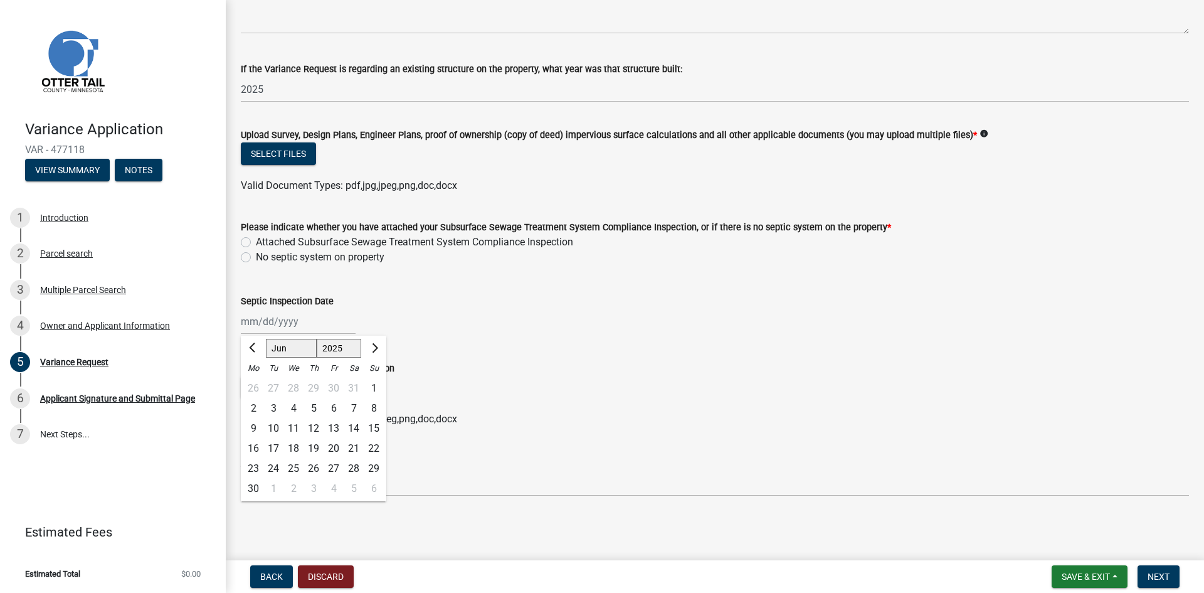
type input "[DATE]"
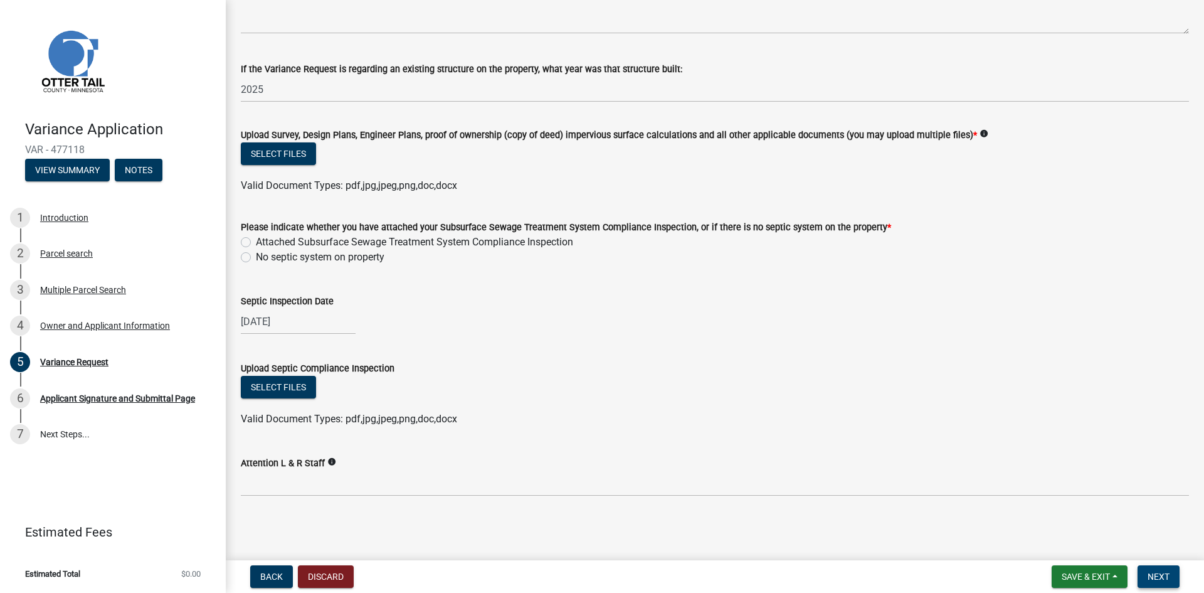
click at [1165, 576] on span "Next" at bounding box center [1158, 576] width 22 height 10
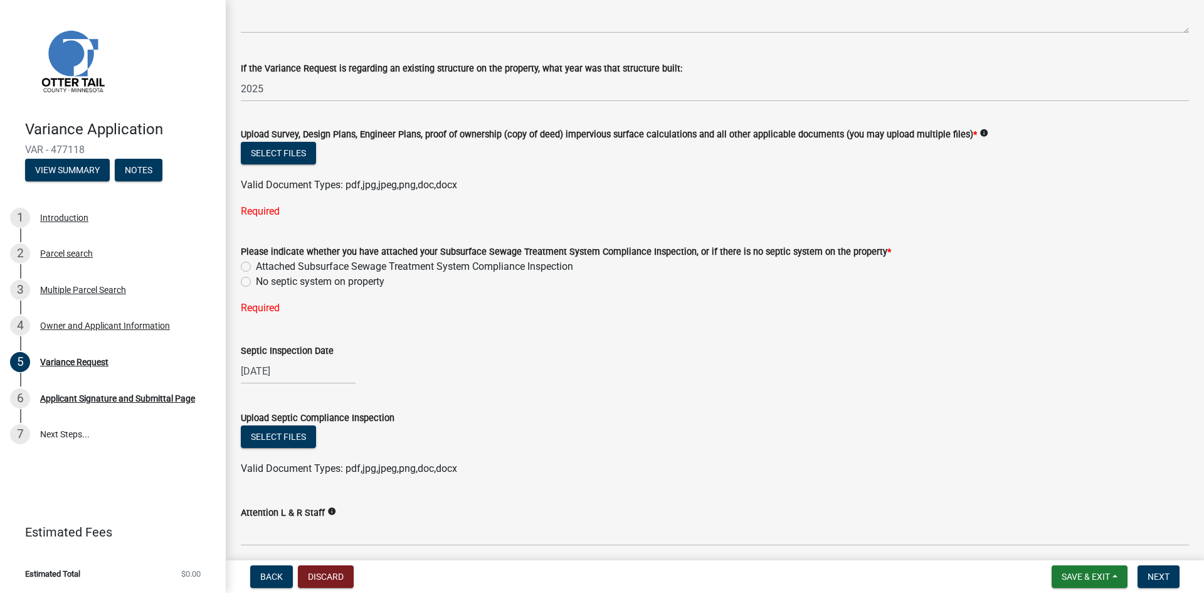
click at [256, 268] on label "Attached Subsurface Sewage Treatment System Compliance Inspection" at bounding box center [414, 266] width 317 height 15
click at [256, 267] on input "Attached Subsurface Sewage Treatment System Compliance Inspection" at bounding box center [260, 263] width 8 height 8
radio input "true"
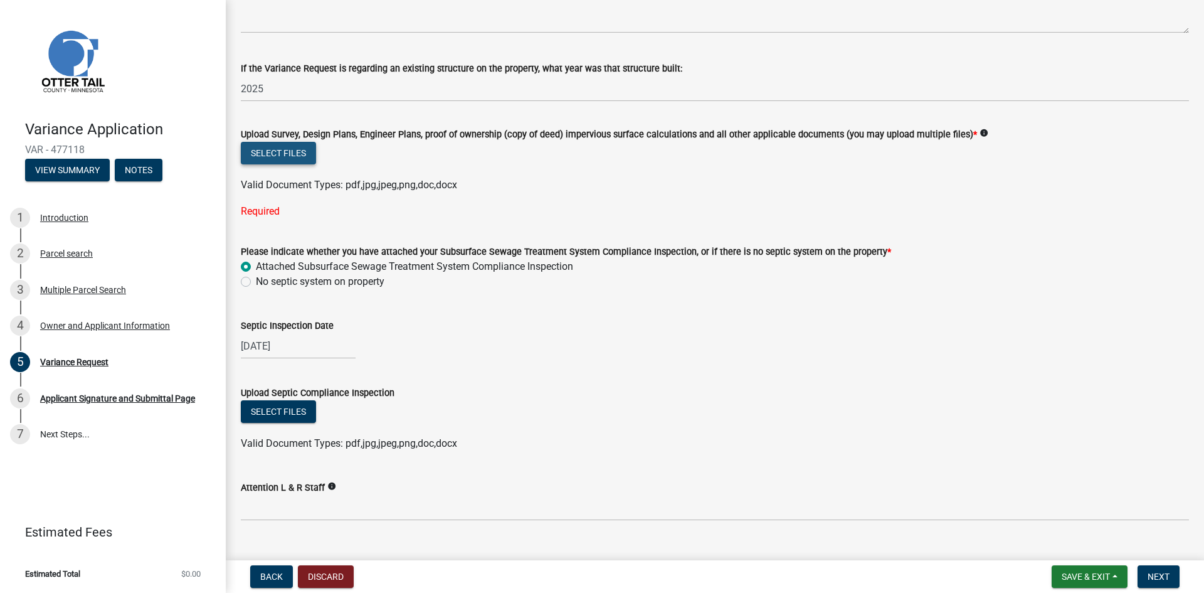
click at [283, 155] on button "Select files" at bounding box center [278, 153] width 75 height 23
click at [840, 119] on form "Upload Survey, Design Plans, Engineer Plans, proof of ownership (copy of deed) …" at bounding box center [715, 152] width 948 height 81
click at [286, 157] on button "Select files" at bounding box center [278, 153] width 75 height 23
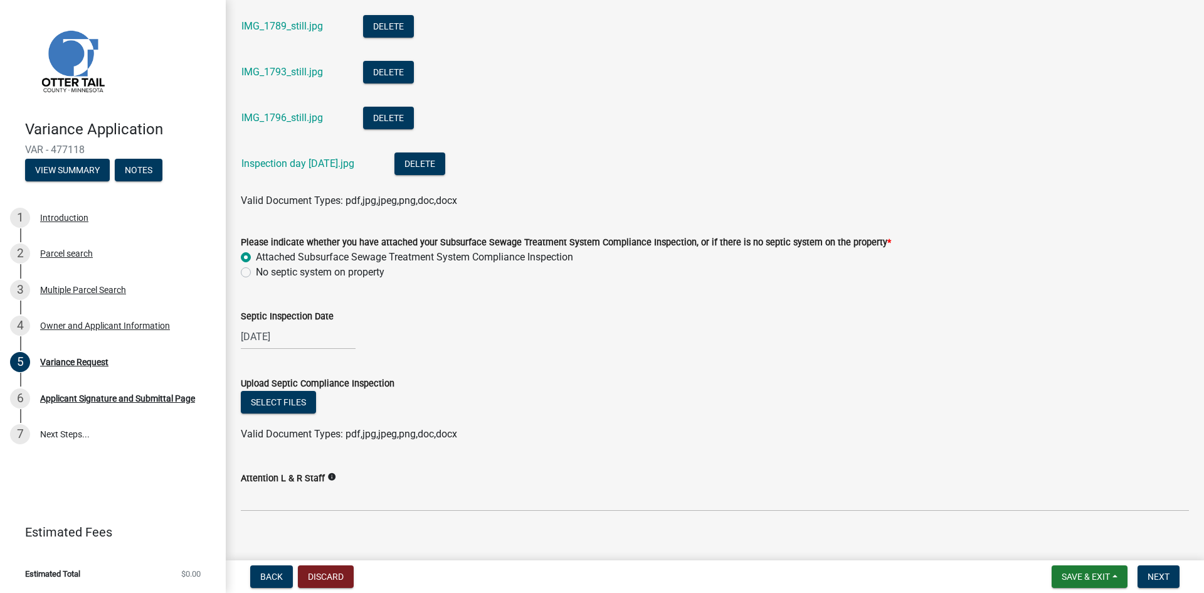
scroll to position [661, 0]
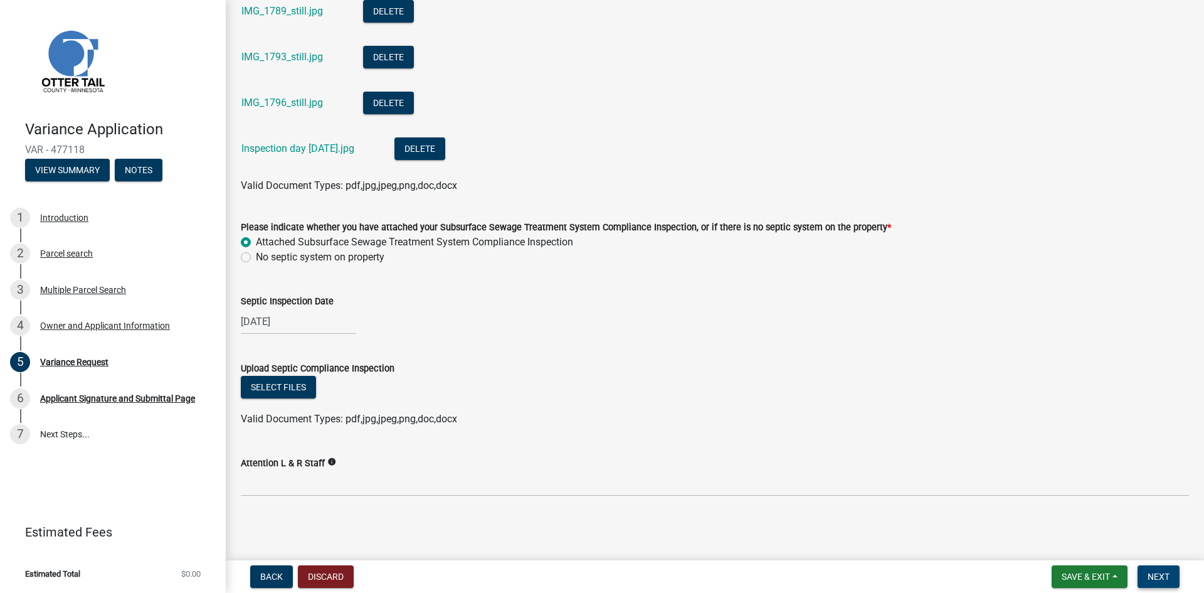
click at [1156, 573] on span "Next" at bounding box center [1158, 576] width 22 height 10
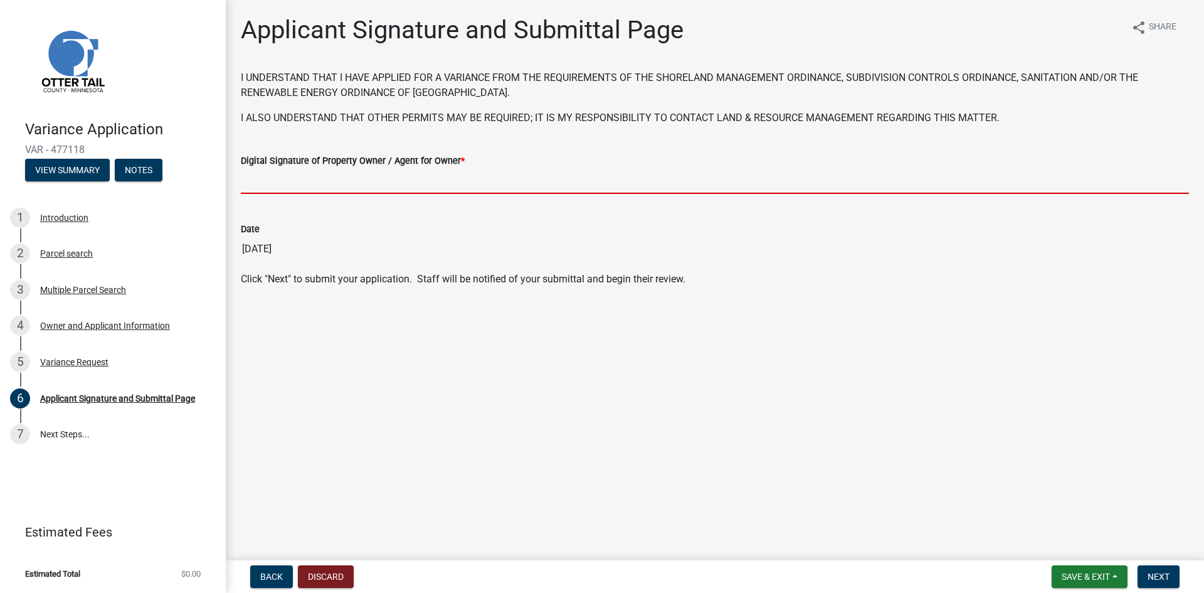
click at [419, 185] on input "Digital Signature of Property Owner / Agent for Owner *" at bounding box center [715, 181] width 948 height 26
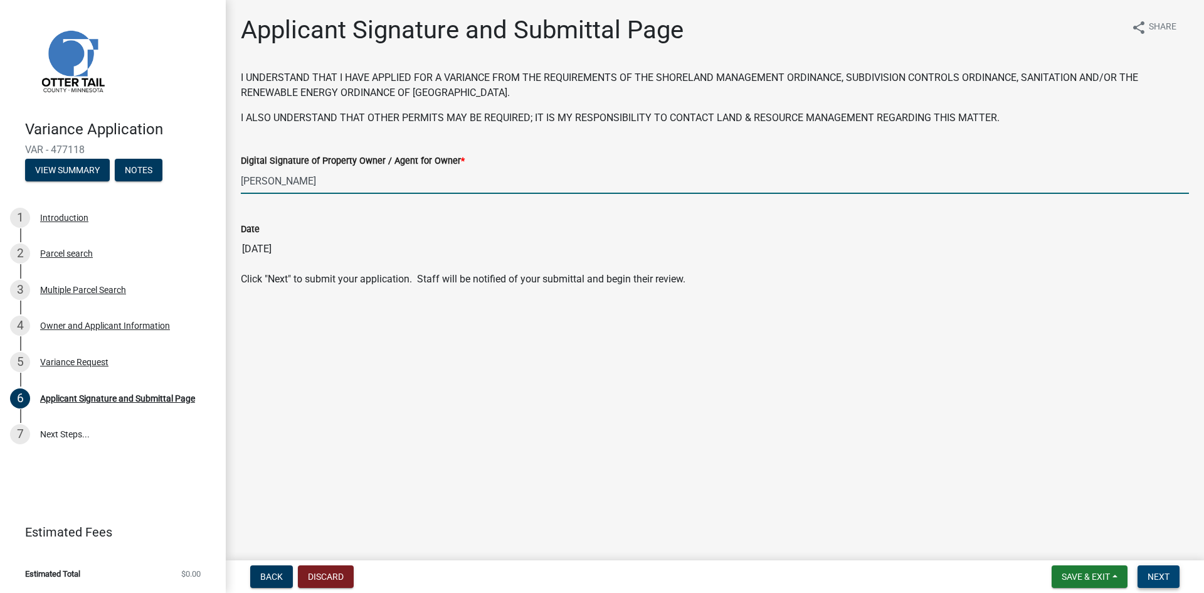
type input "[PERSON_NAME]"
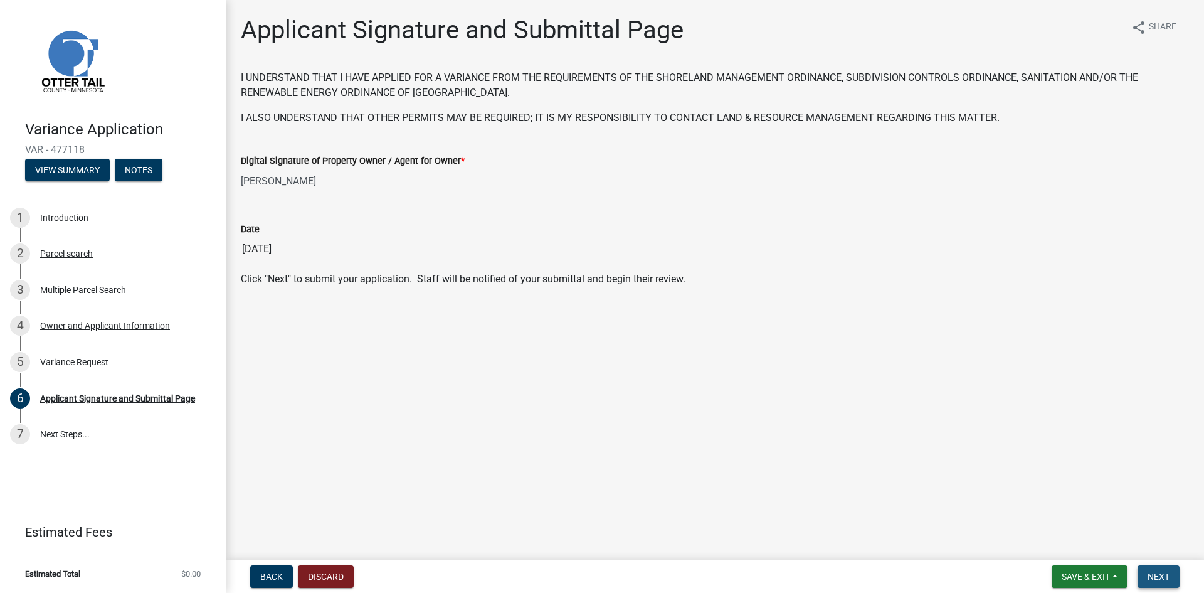
click at [1162, 574] on span "Next" at bounding box center [1158, 576] width 22 height 10
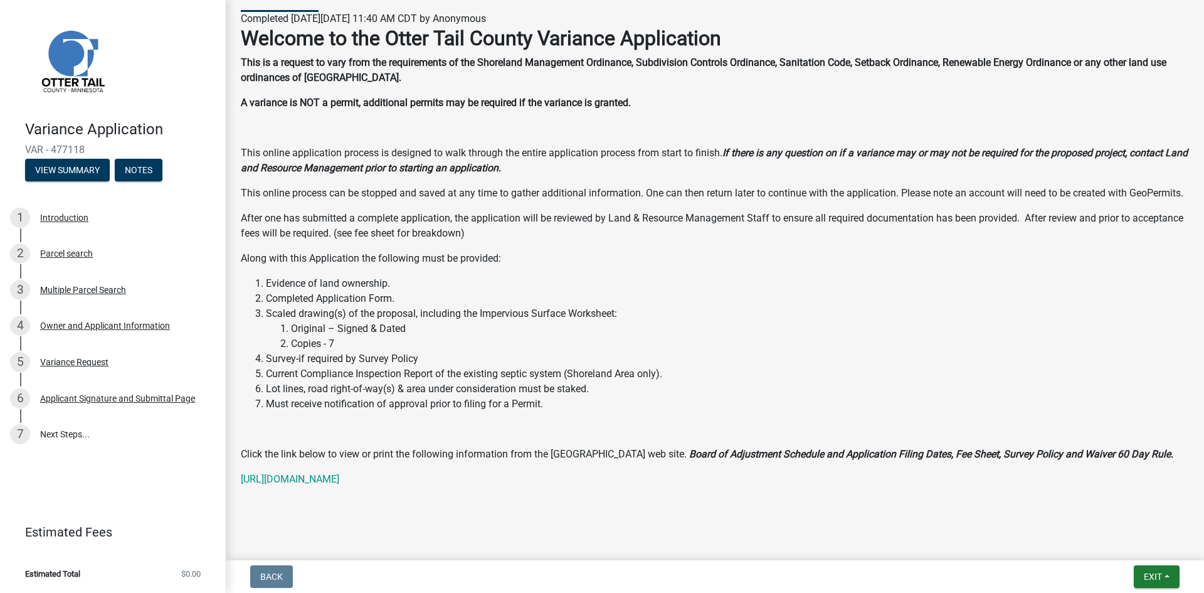
scroll to position [144, 0]
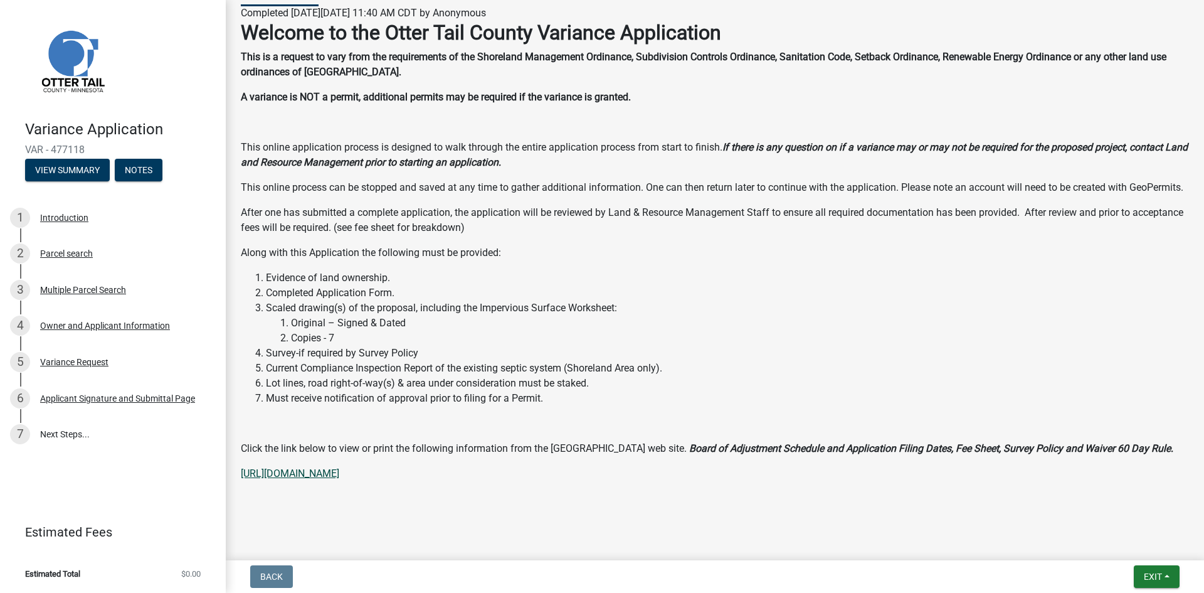
click at [339, 478] on link "[URL][DOMAIN_NAME]" at bounding box center [290, 473] width 98 height 12
